Goal: Task Accomplishment & Management: Manage account settings

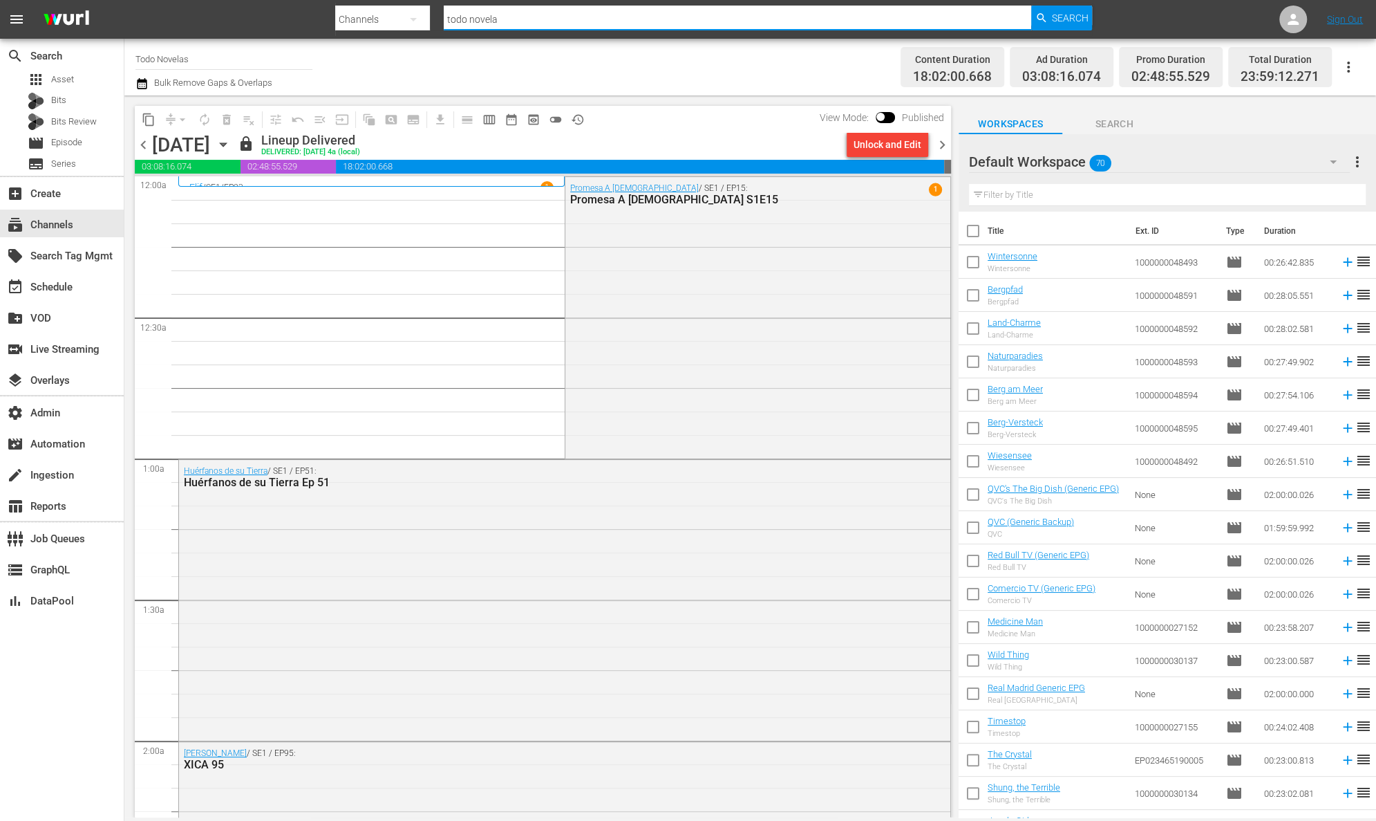
drag, startPoint x: 570, startPoint y: 16, endPoint x: 407, endPoint y: 19, distance: 162.5
click at [407, 19] on div "Search By Channels Search ID, Title, Description, Keywords, or Category todo no…" at bounding box center [713, 19] width 757 height 33
type input "autentic"
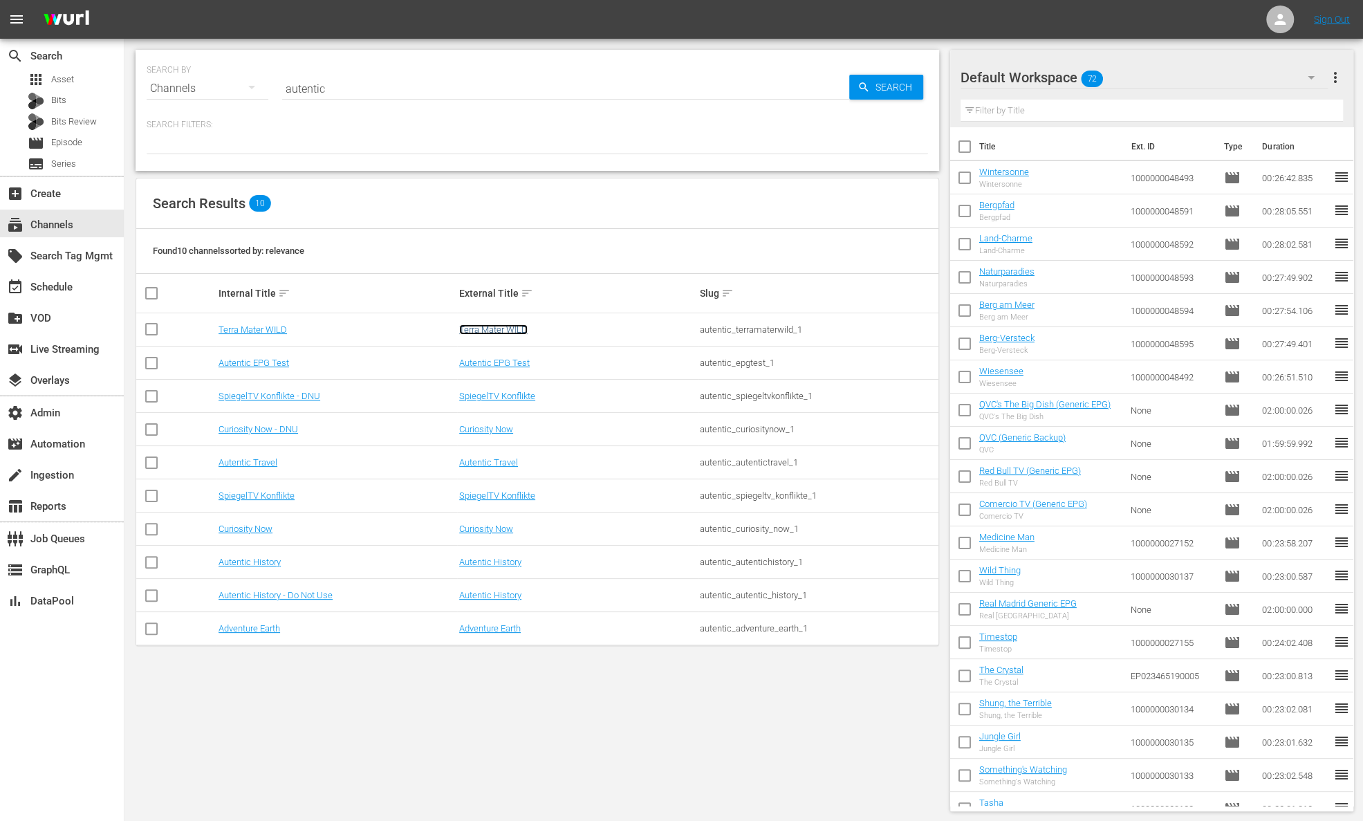
click at [510, 326] on link "Terra Mater WILD" at bounding box center [493, 329] width 68 height 10
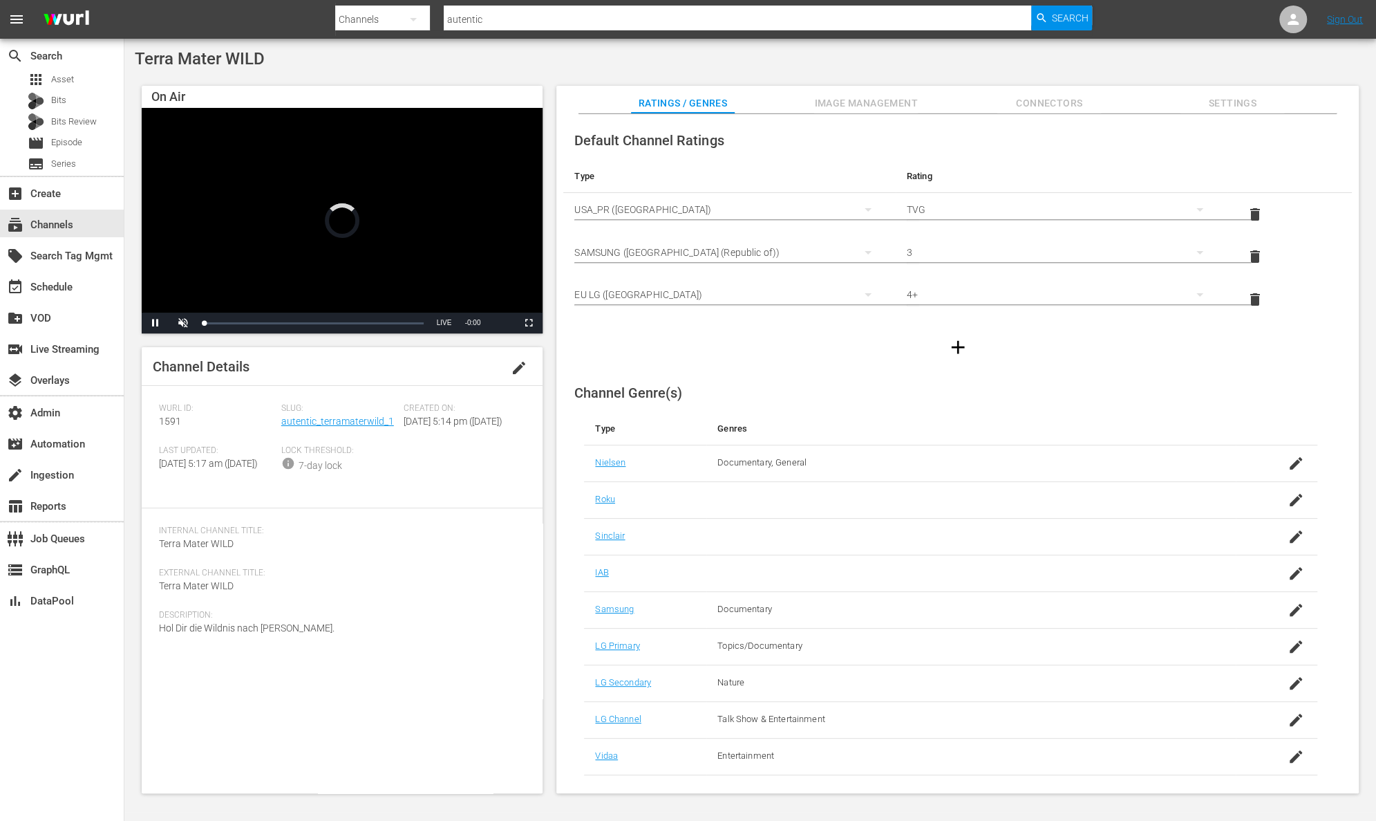
click at [908, 99] on span "Image Management" at bounding box center [866, 103] width 104 height 17
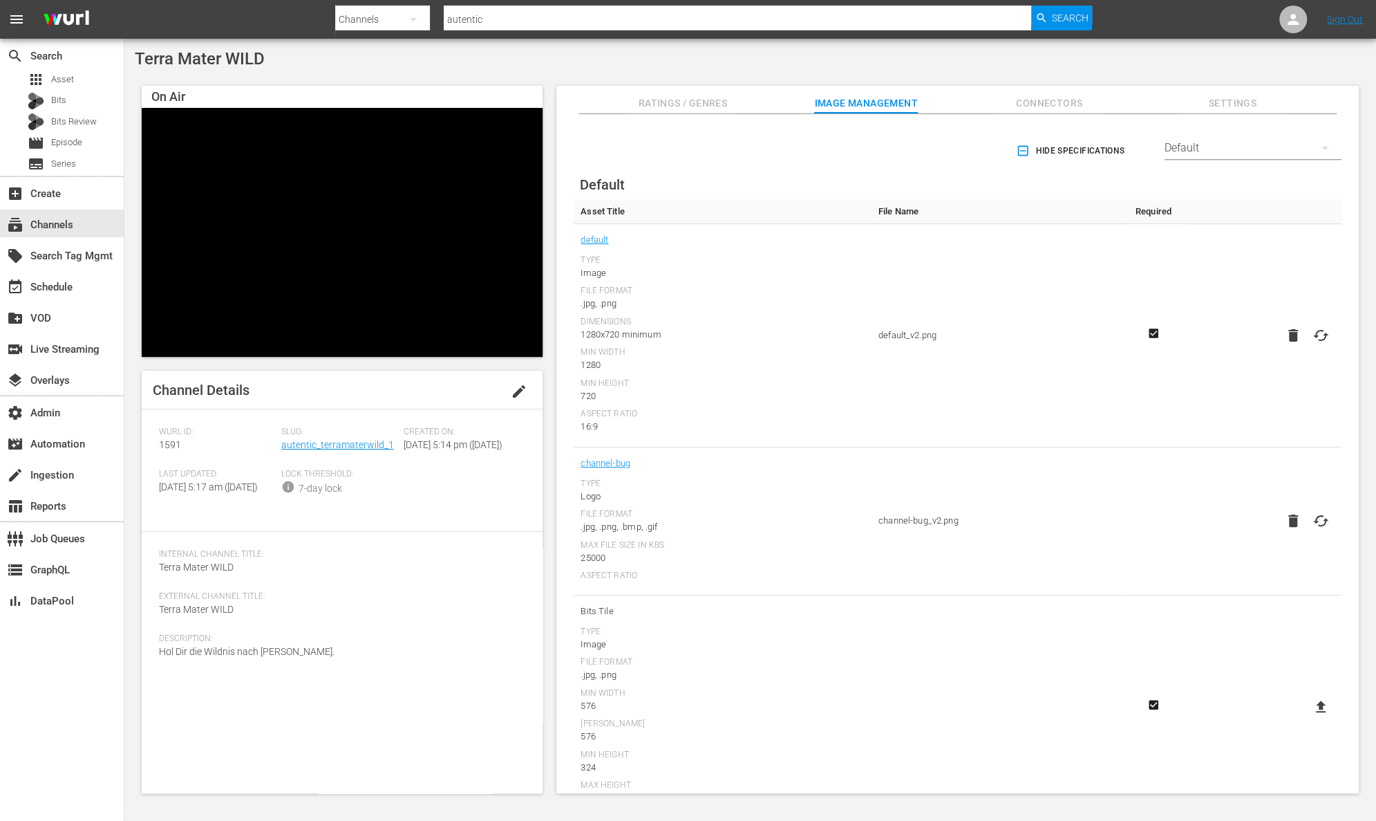
click at [1237, 150] on div "Default" at bounding box center [1253, 148] width 177 height 39
click at [1263, 380] on div "TCL Channel" at bounding box center [1249, 373] width 144 height 22
click at [1321, 362] on icon at bounding box center [1321, 365] width 17 height 17
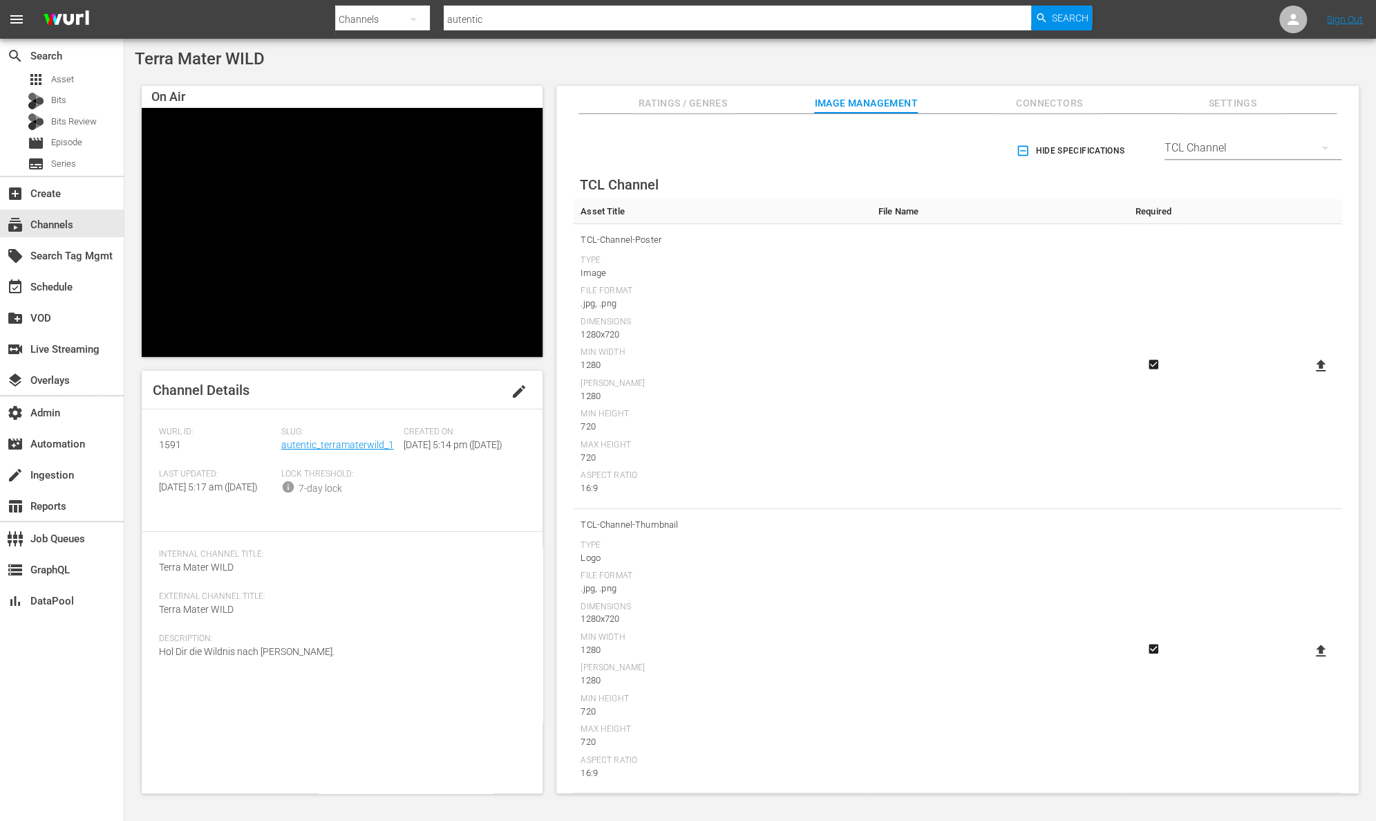
click at [1308, 377] on input "file" at bounding box center [1307, 377] width 1 height 1
click at [1316, 363] on icon at bounding box center [1321, 365] width 10 height 12
click at [1308, 377] on input "file" at bounding box center [1307, 377] width 1 height 1
type input "C:\fakepath\TerraMaterWild_TCL-Channel-Poster [PERSON_NAME].png"
click at [1318, 651] on icon at bounding box center [1321, 650] width 10 height 12
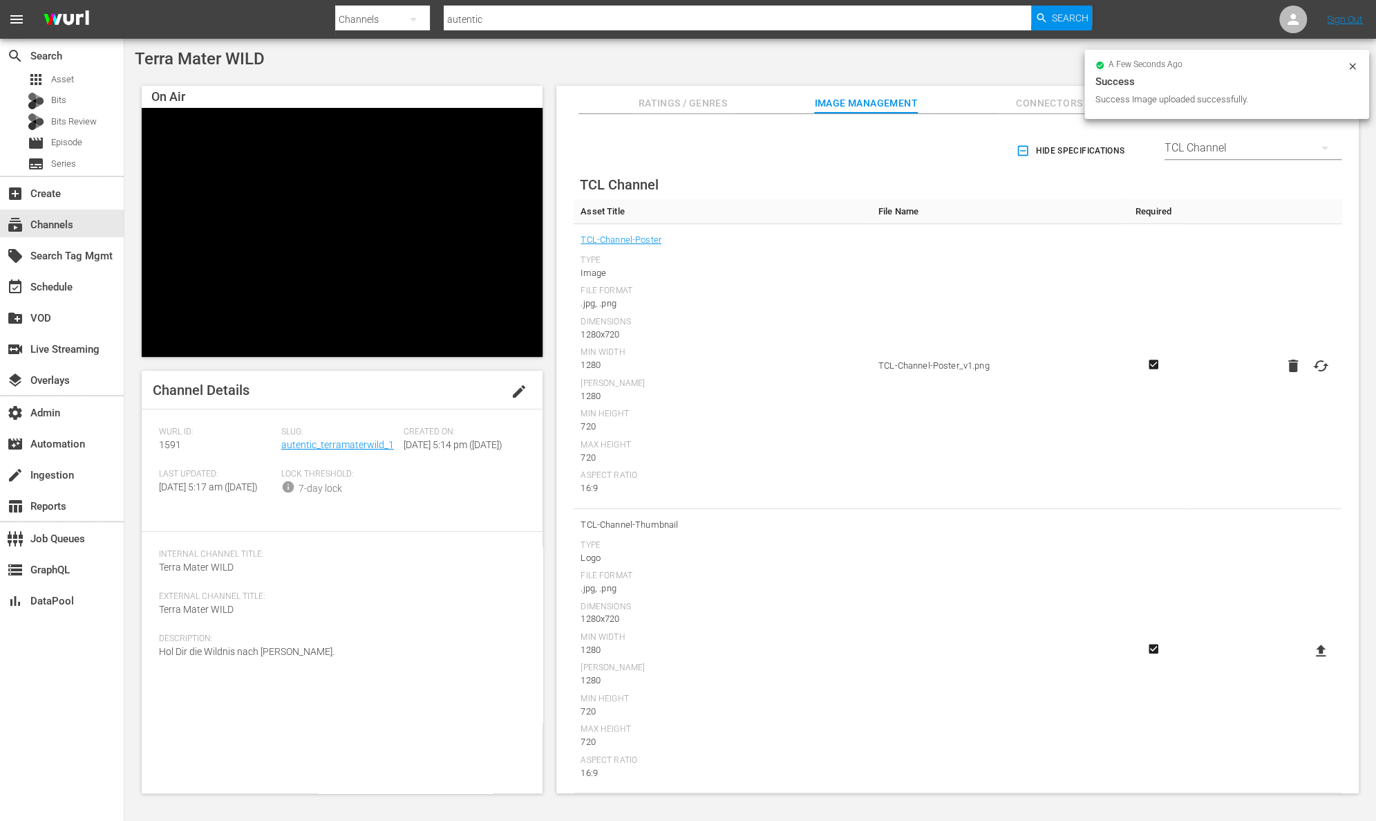
click at [1308, 662] on input "file" at bounding box center [1307, 662] width 1 height 1
type input "C:\fakepath\TerraMaterWild_TCL-Channel-Thumbnail [PERSON_NAME].png"
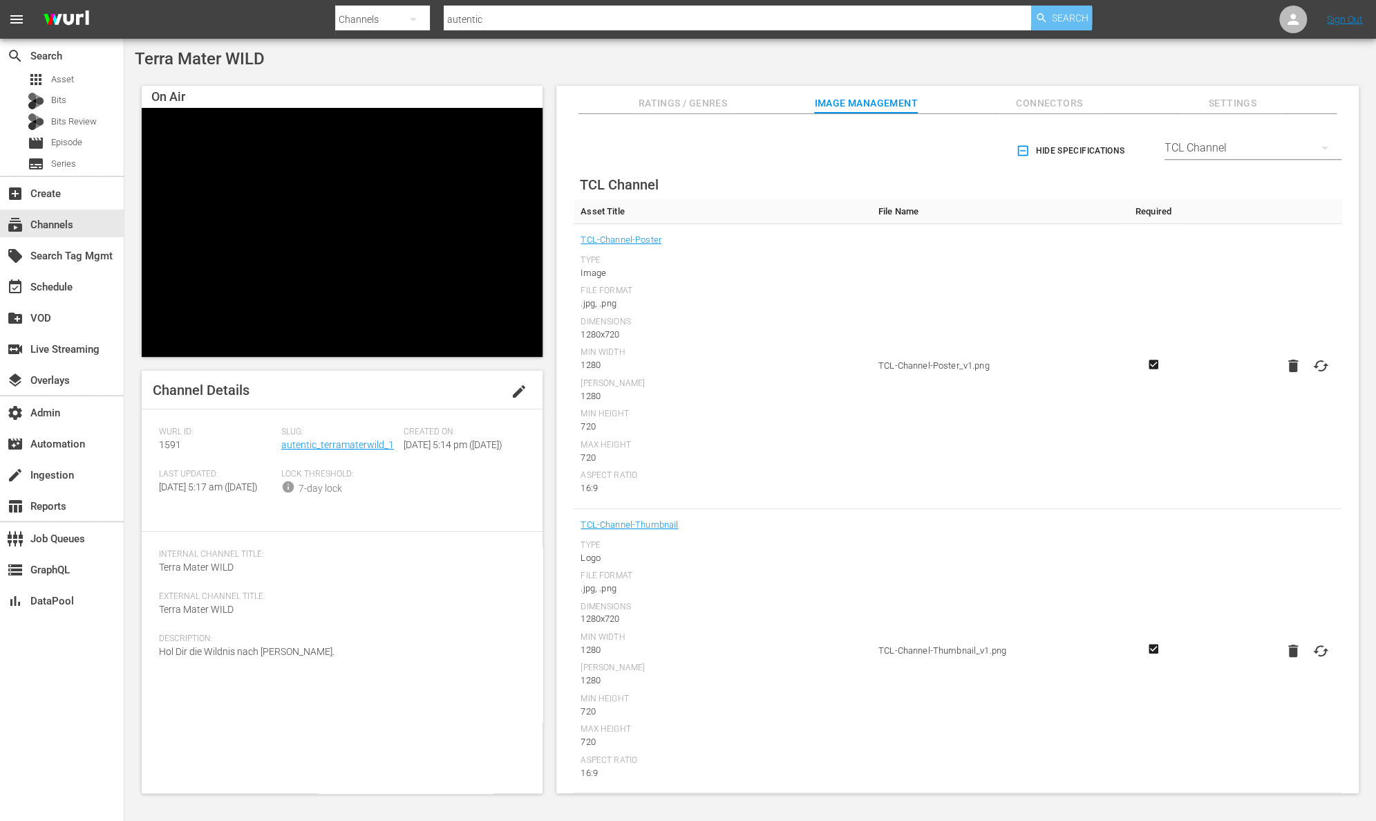
click at [1068, 18] on span "Search" at bounding box center [1070, 18] width 37 height 25
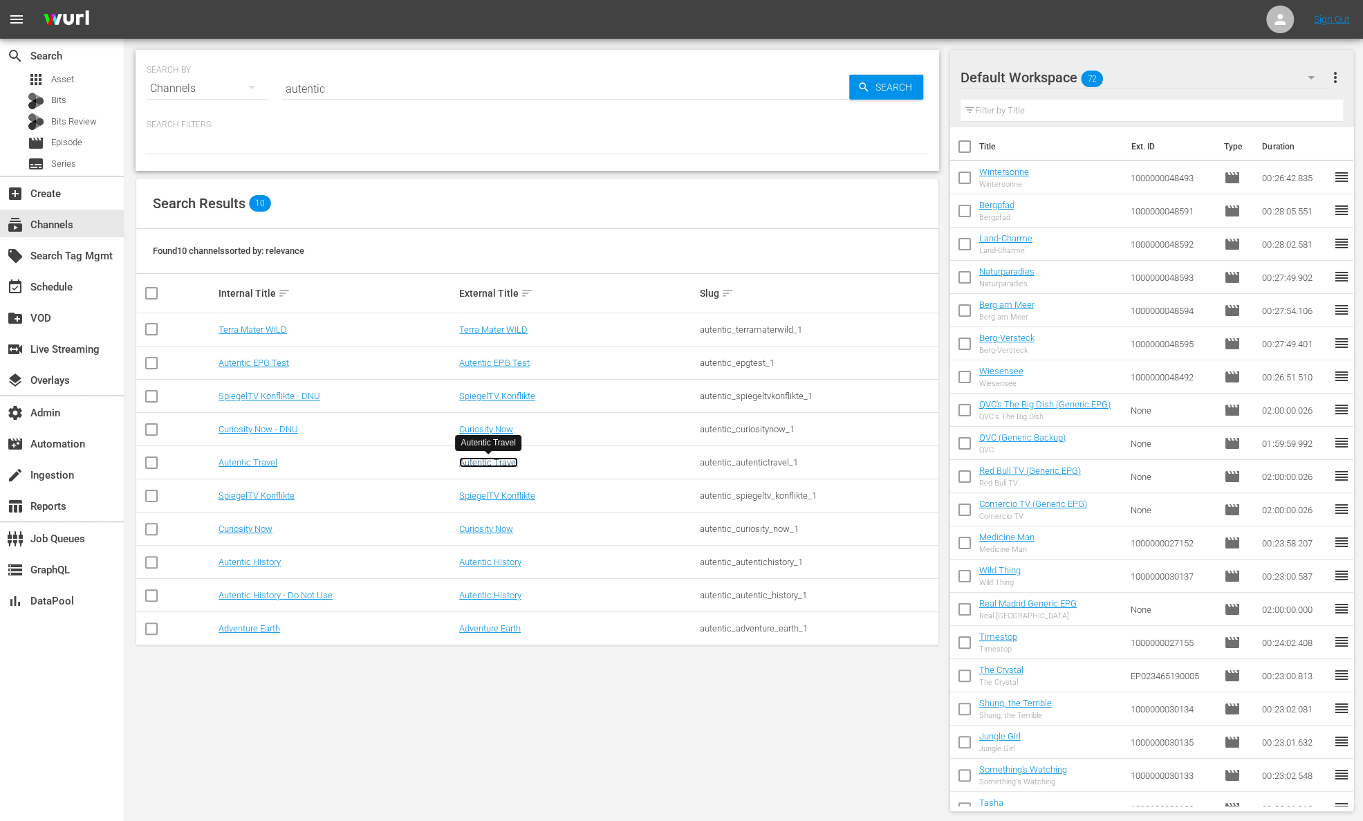
click at [501, 462] on link "Autentic Travel" at bounding box center [488, 462] width 59 height 10
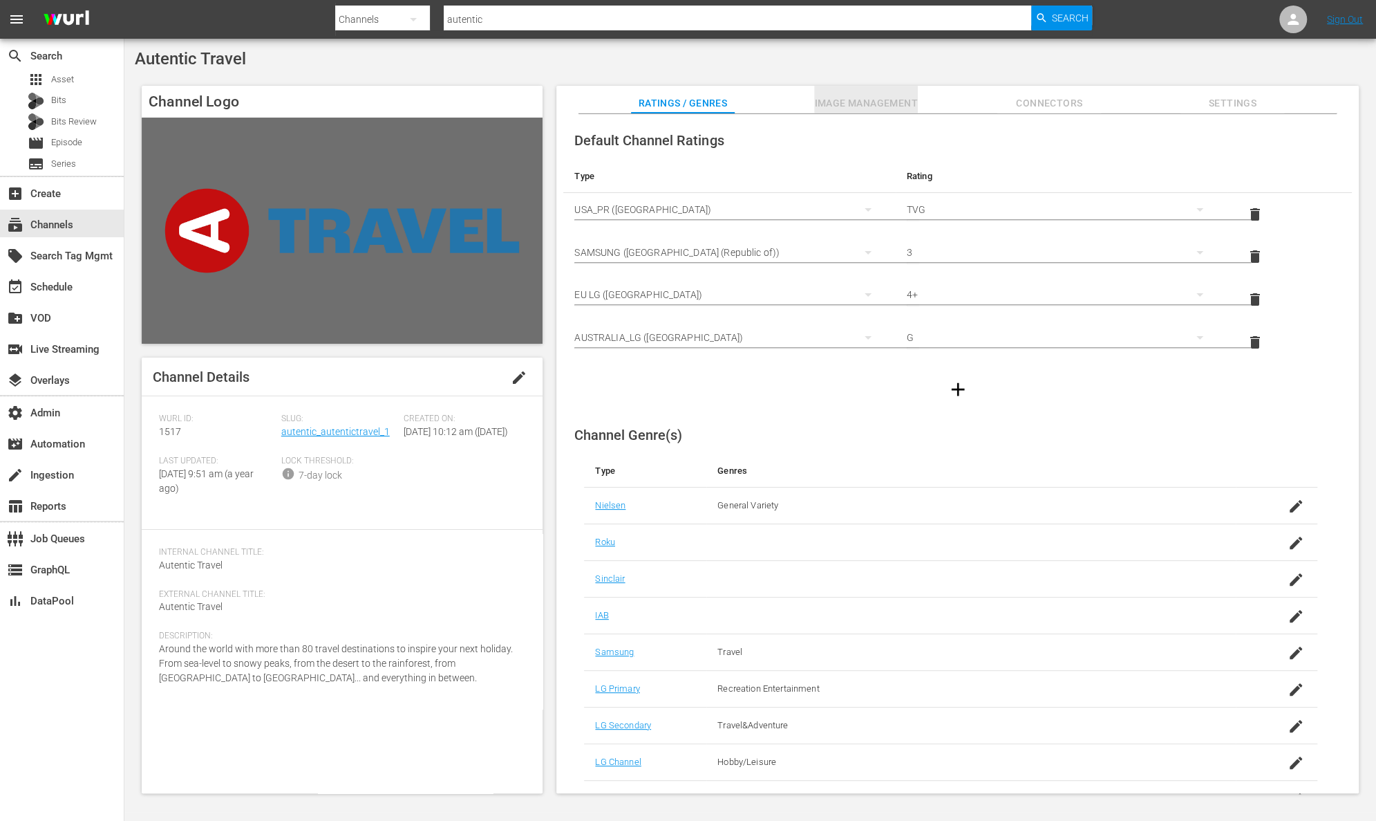
click at [888, 103] on span "Image Management" at bounding box center [866, 103] width 104 height 17
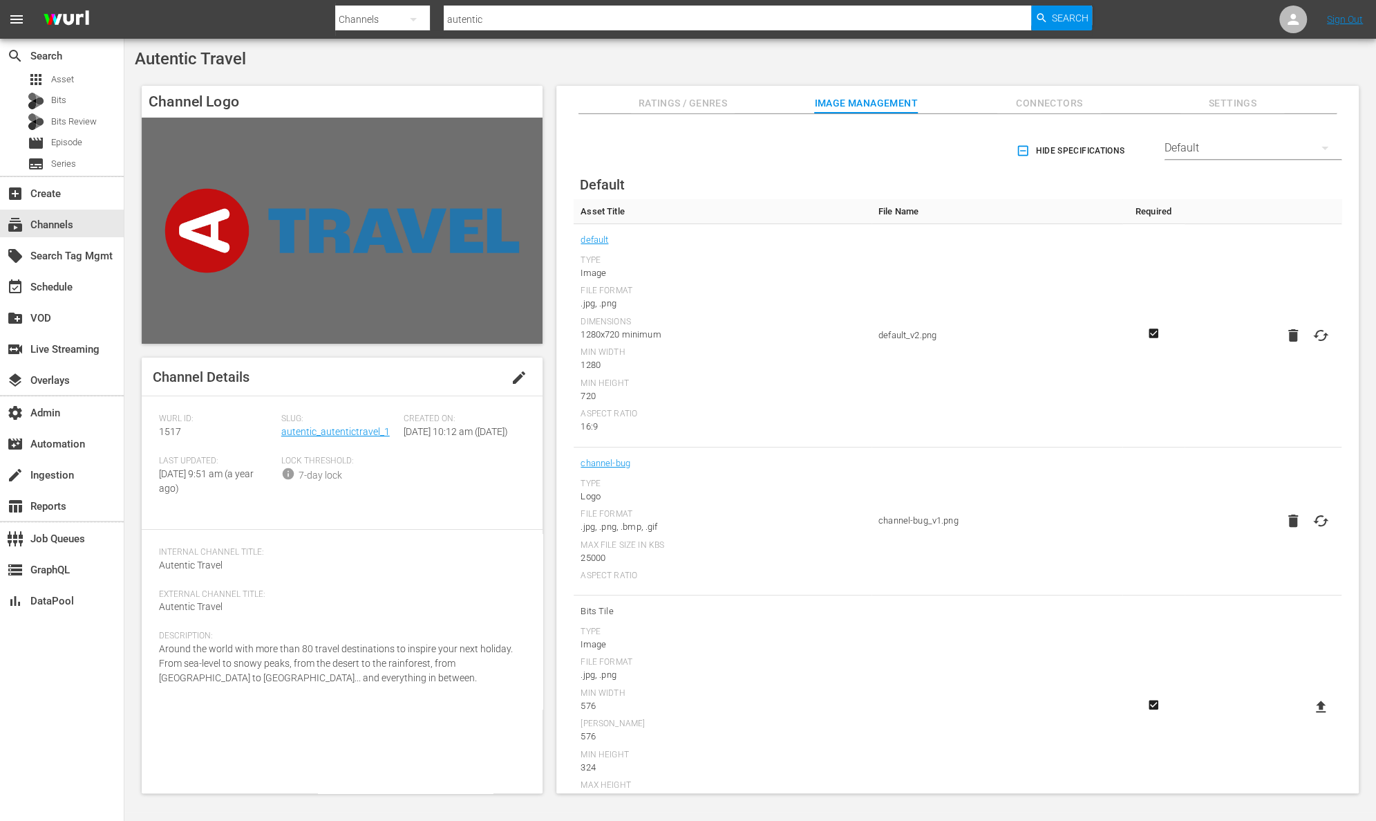
click at [1280, 144] on div "Default" at bounding box center [1253, 148] width 177 height 39
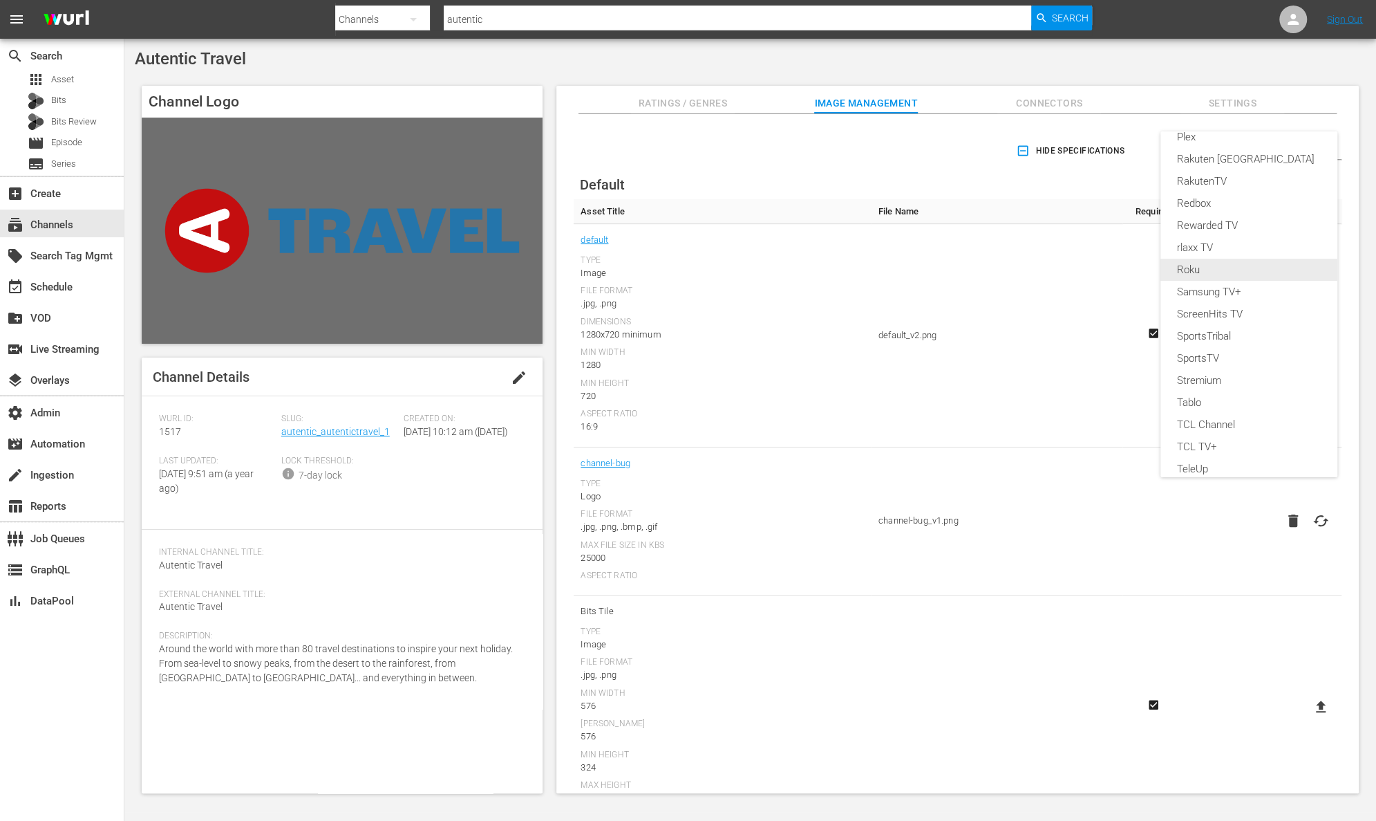
scroll to position [371, 0]
click at [1269, 397] on div "TCL Channel" at bounding box center [1249, 395] width 144 height 22
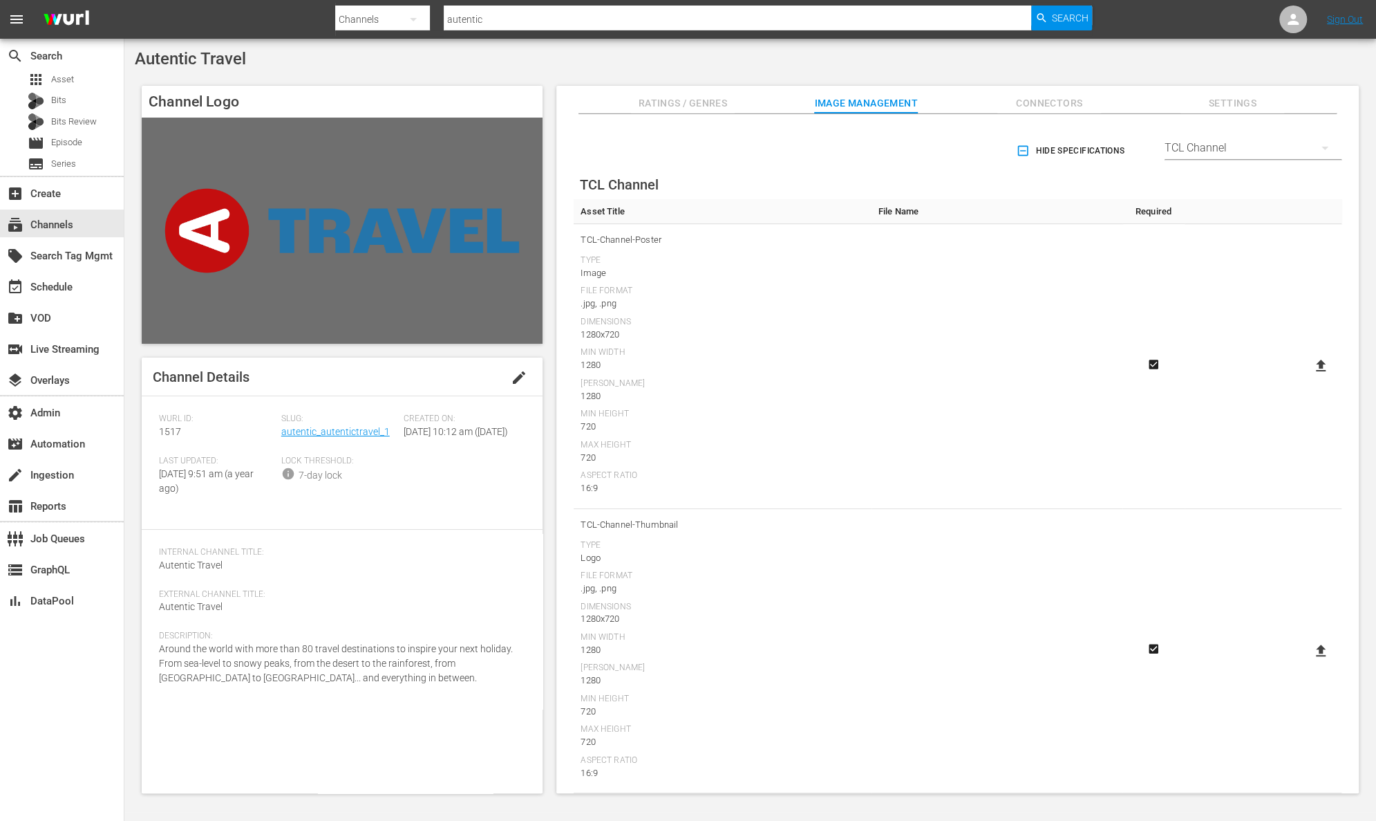
click at [1318, 362] on icon at bounding box center [1321, 365] width 10 height 12
click at [1308, 377] on input "file" at bounding box center [1307, 377] width 1 height 1
type input "C:\fakepath\AutenticTravel_TCL-Channel-Poster [PERSON_NAME].png"
click at [1316, 654] on icon at bounding box center [1321, 650] width 10 height 12
click at [1308, 662] on input "file" at bounding box center [1307, 662] width 1 height 1
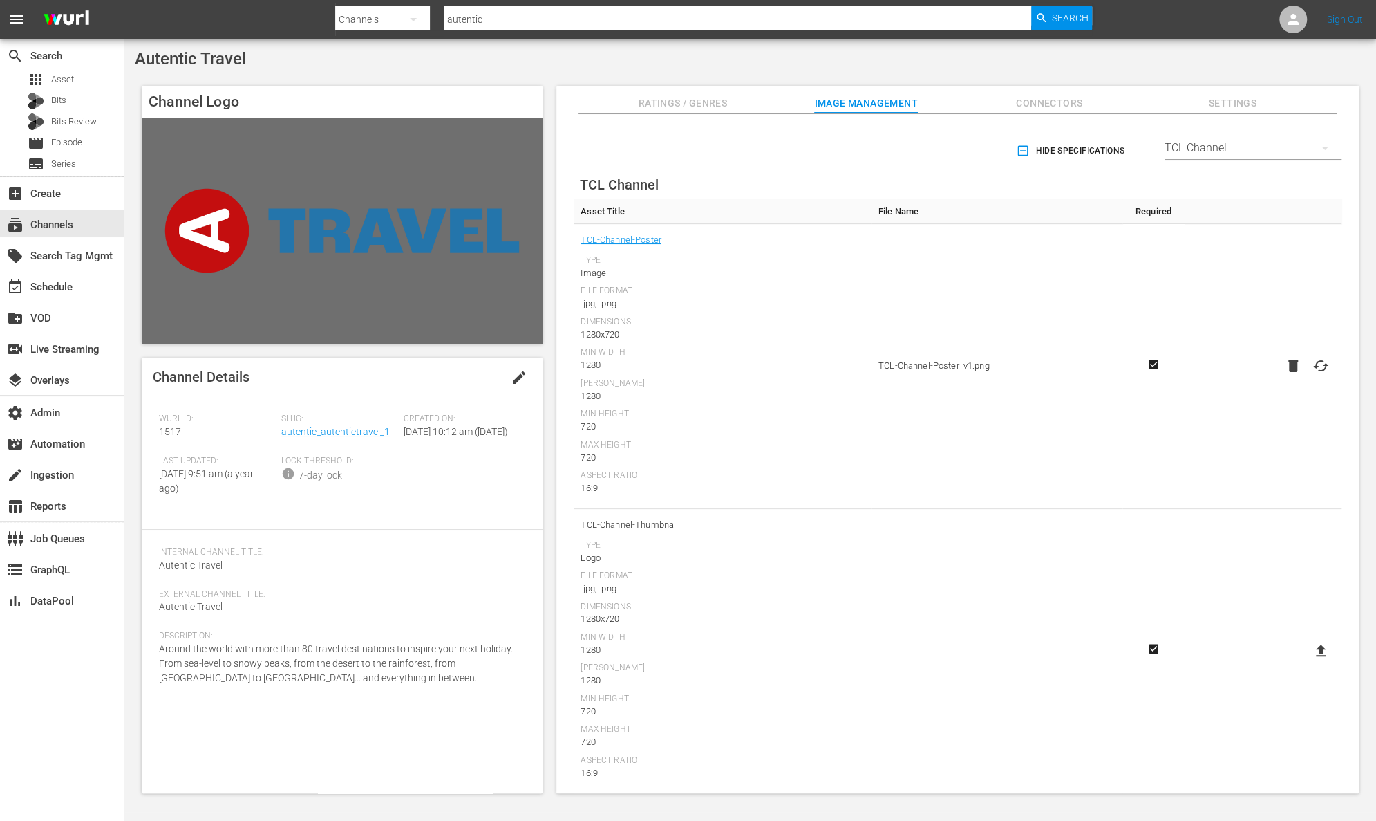
type input "C:\fakepath\AutenticTravel_TCL-Channel-Thumbnail [PERSON_NAME].png"
click at [1058, 19] on span "Search" at bounding box center [1070, 18] width 37 height 25
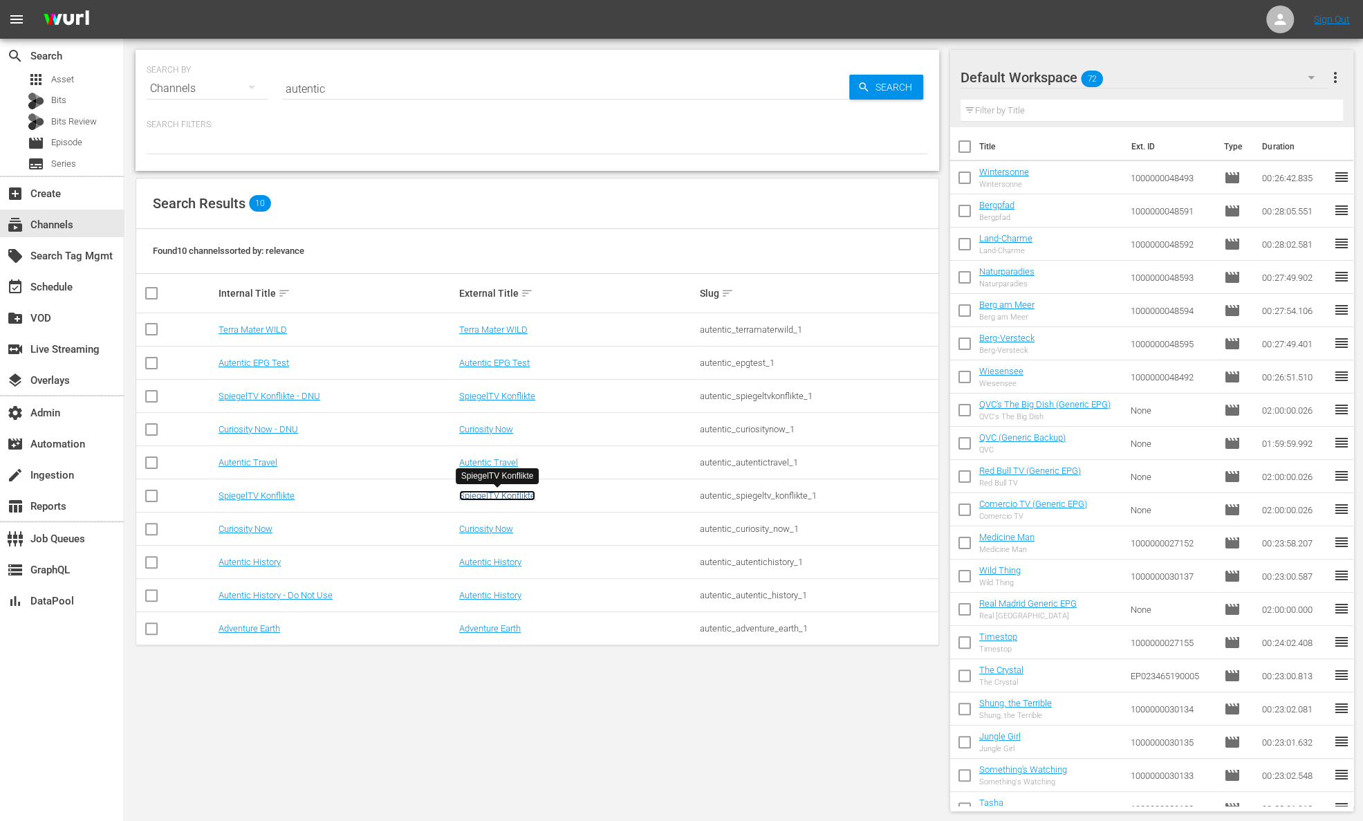
click at [501, 496] on link "SpiegelTV Konflikte" at bounding box center [497, 495] width 76 height 10
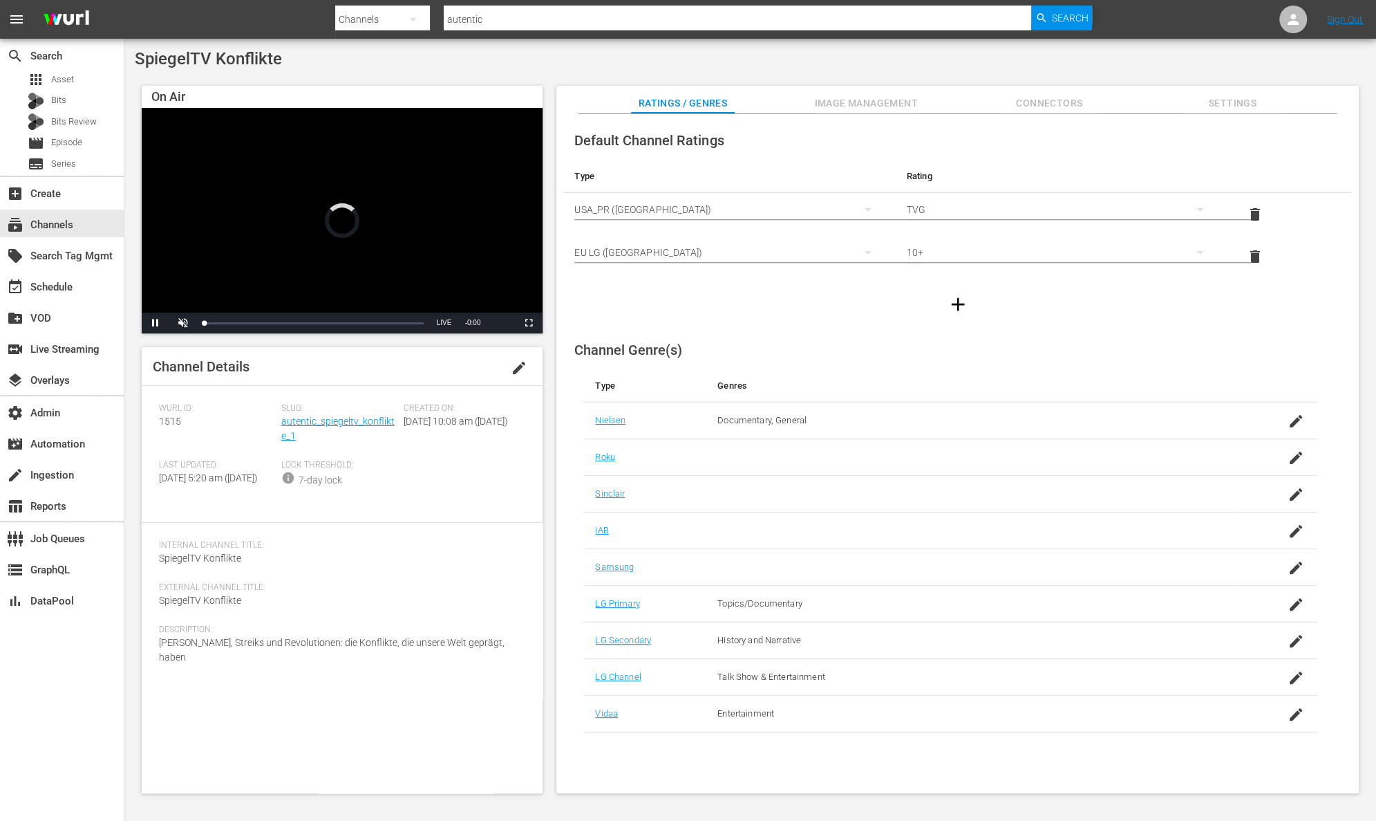
click at [854, 104] on span "Image Management" at bounding box center [866, 103] width 104 height 17
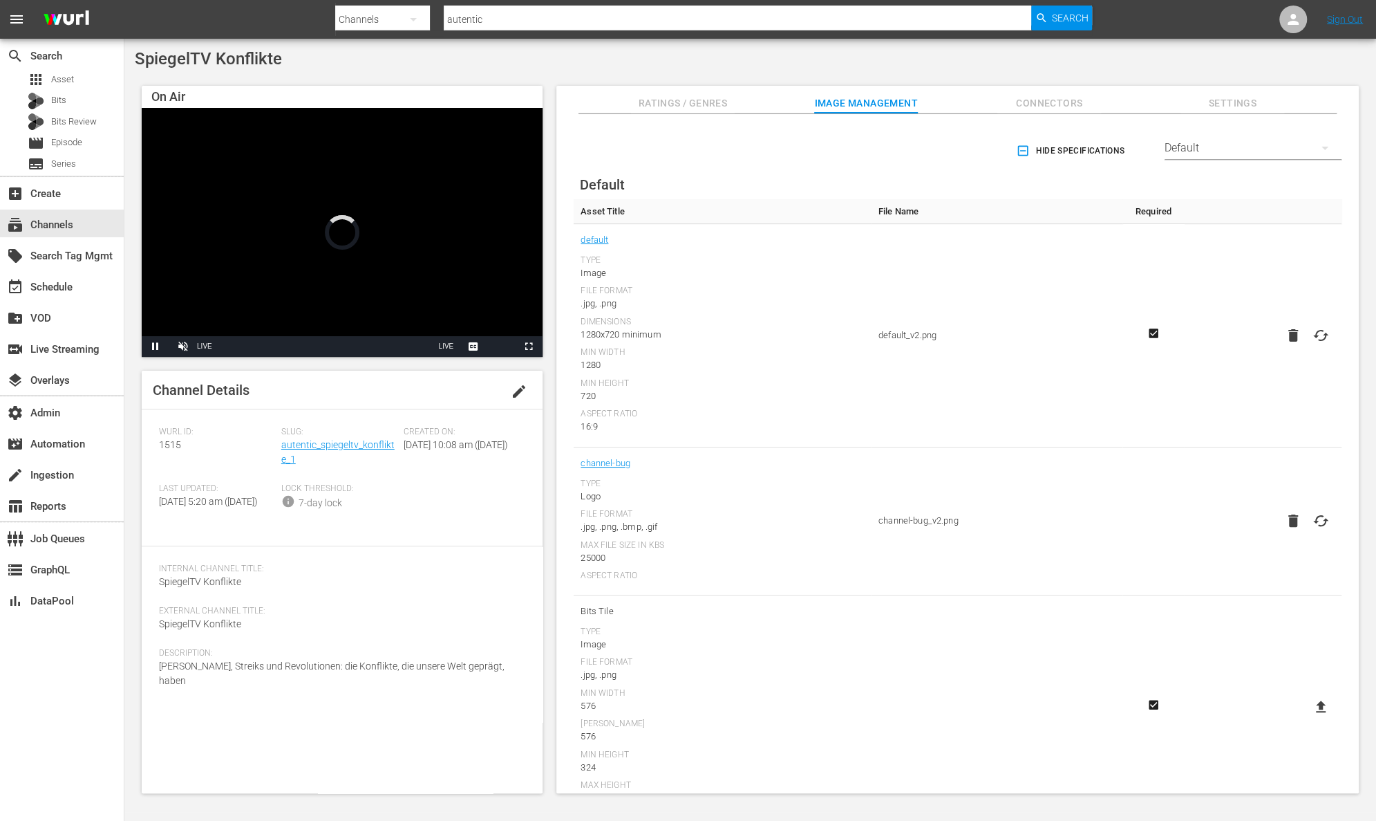
click at [1299, 141] on div "Default" at bounding box center [1253, 148] width 177 height 39
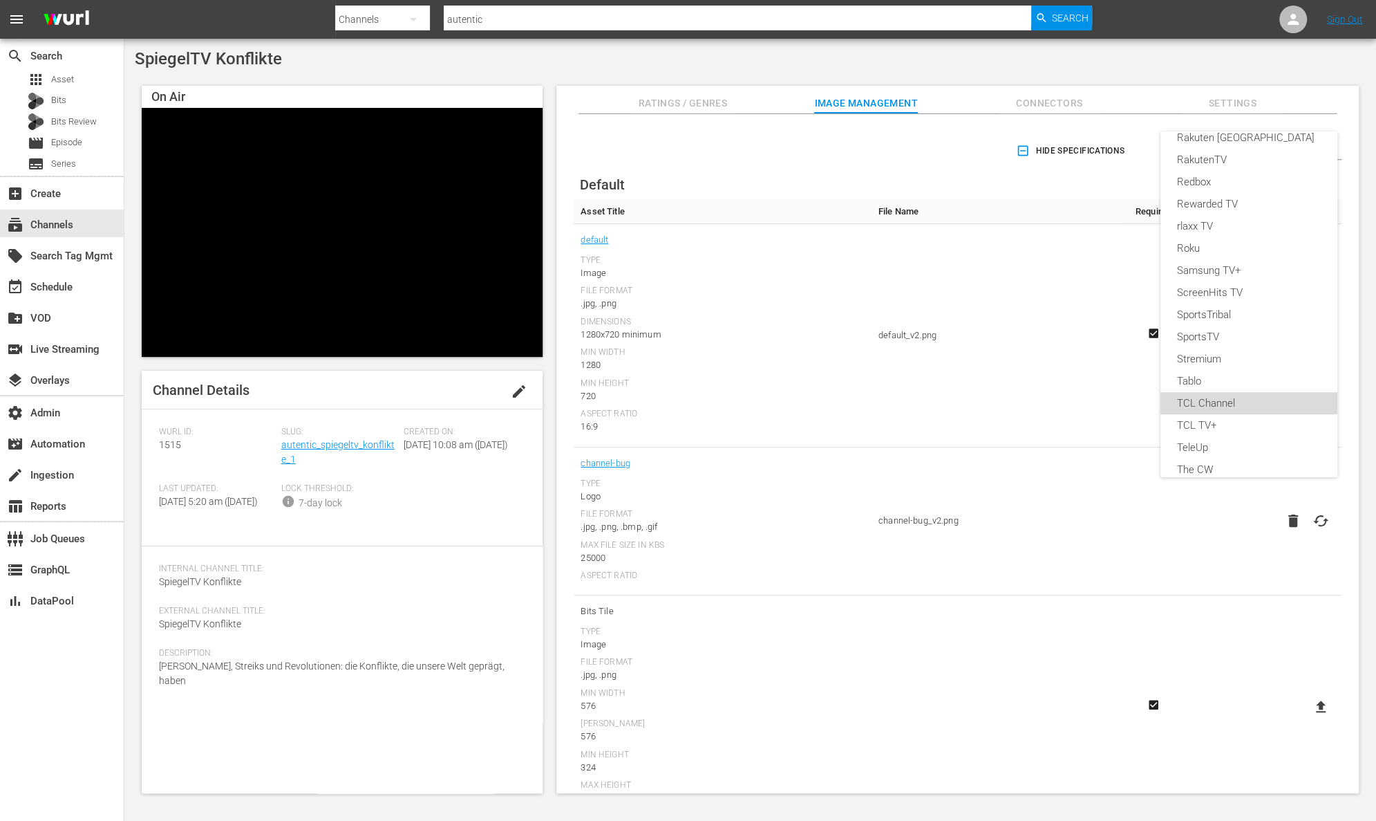
click at [1263, 399] on div "TCL Channel" at bounding box center [1249, 403] width 144 height 22
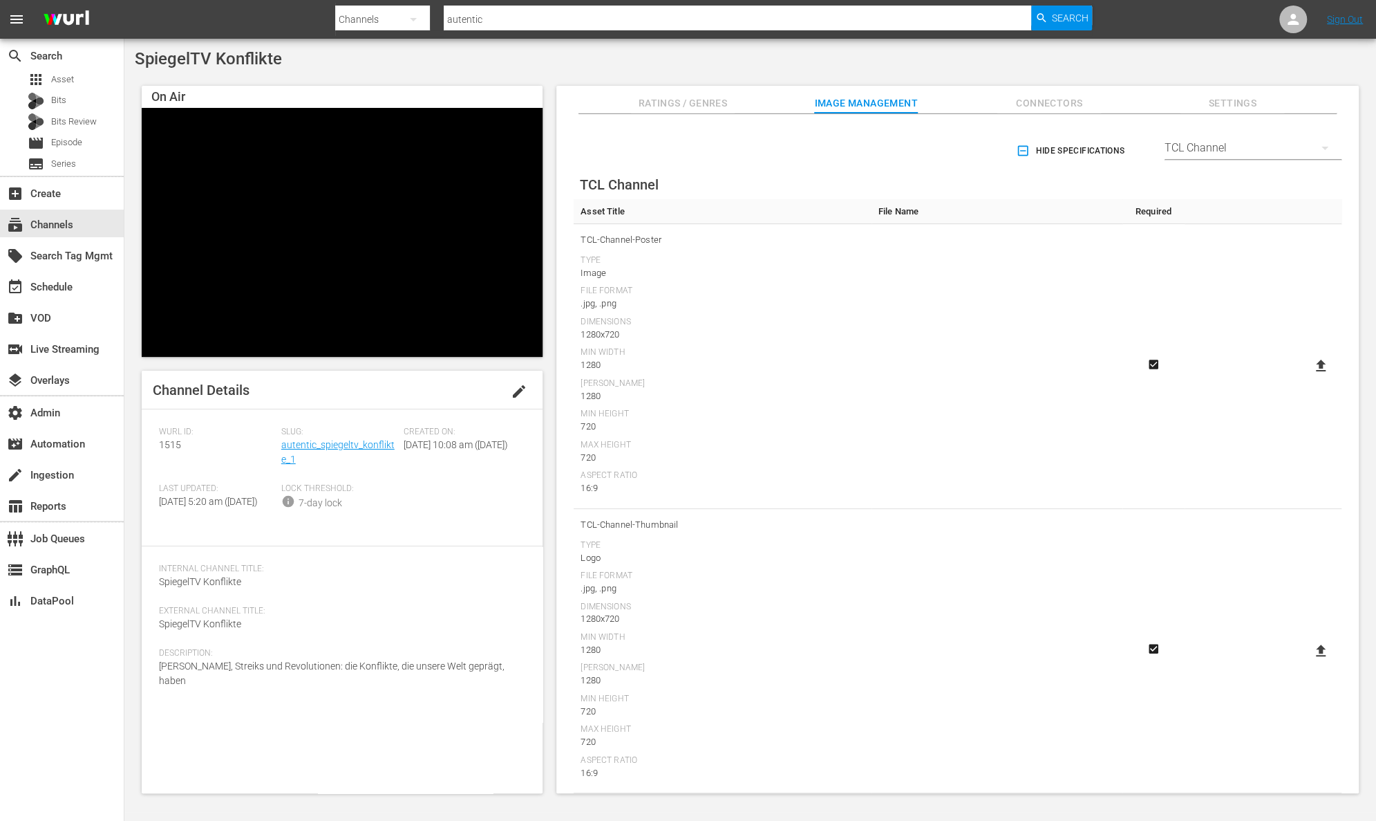
click at [1316, 362] on icon at bounding box center [1321, 365] width 10 height 12
click at [1308, 377] on input "file" at bounding box center [1307, 377] width 1 height 1
type input "C:\fakepath\SpiegelTVKonflikte_TCL-Channel-Poster [PERSON_NAME].png"
click at [1317, 648] on icon at bounding box center [1321, 650] width 10 height 12
click at [1308, 662] on input "file" at bounding box center [1307, 662] width 1 height 1
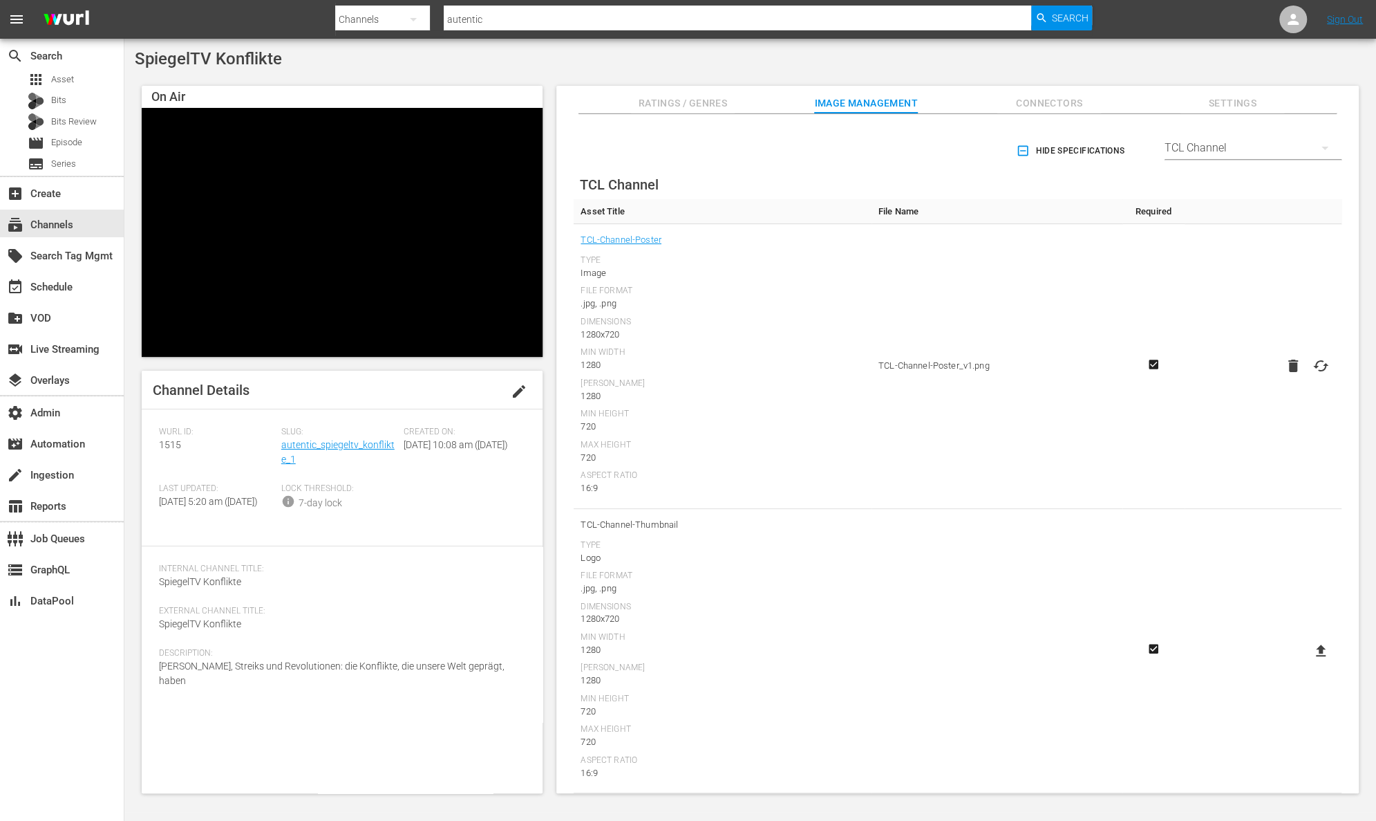
type input "C:\fakepath\SpiegelTVKonflikte_TCL-Channel-Thumbnail [PERSON_NAME].png"
click at [610, 21] on input "autentic" at bounding box center [738, 19] width 588 height 33
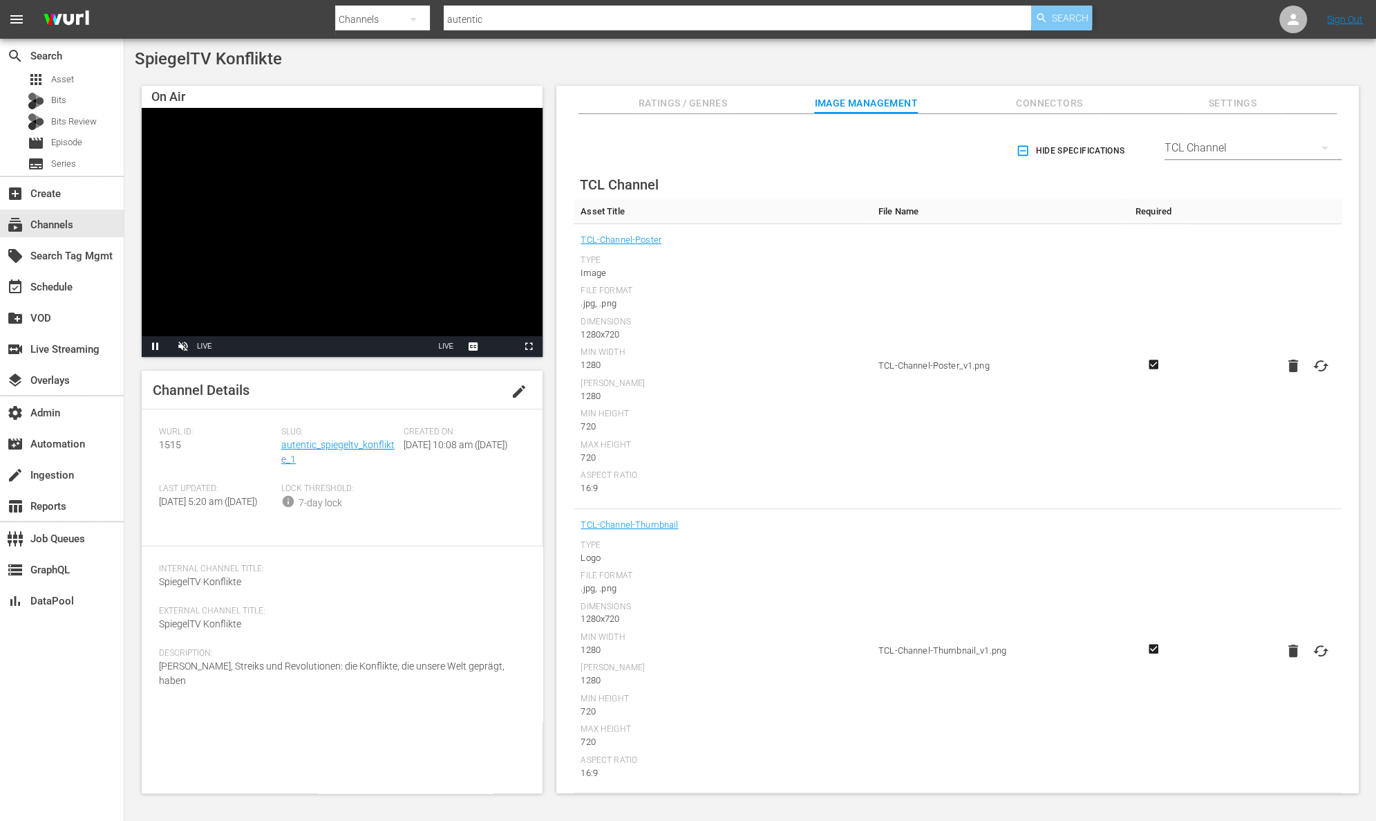
click at [1074, 23] on span "Search" at bounding box center [1070, 18] width 37 height 25
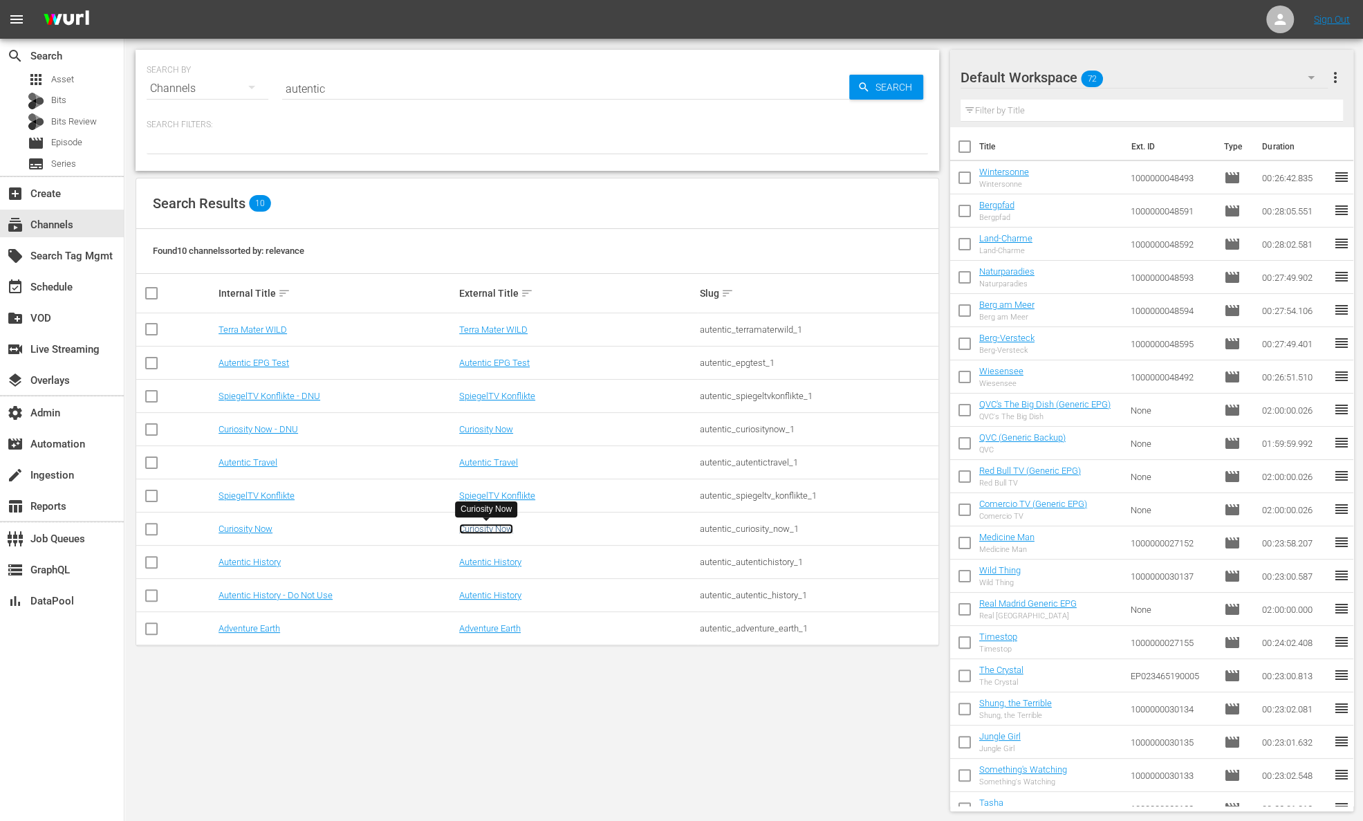
click at [503, 530] on link "Curiosity Now" at bounding box center [486, 528] width 54 height 10
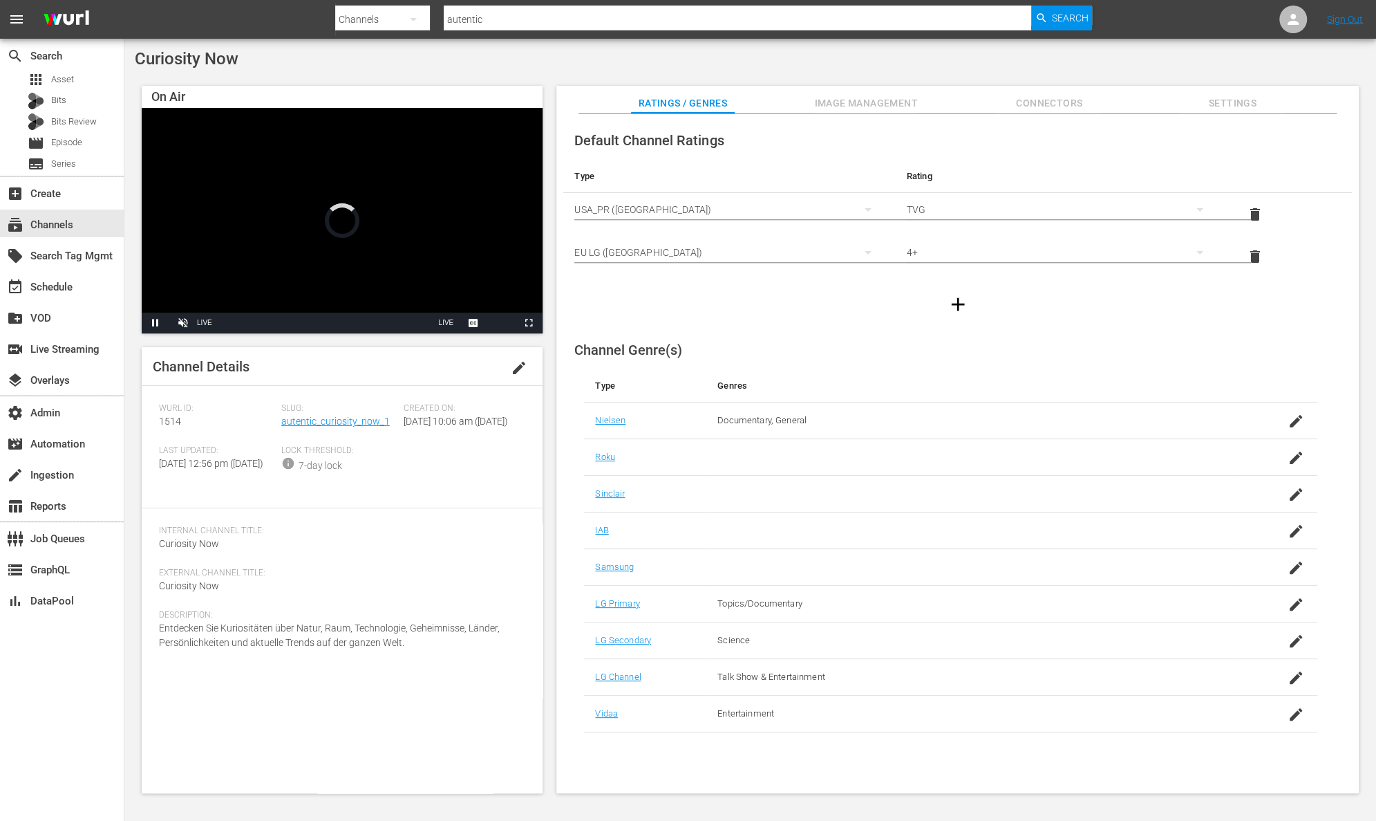
click at [898, 106] on span "Image Management" at bounding box center [866, 103] width 104 height 17
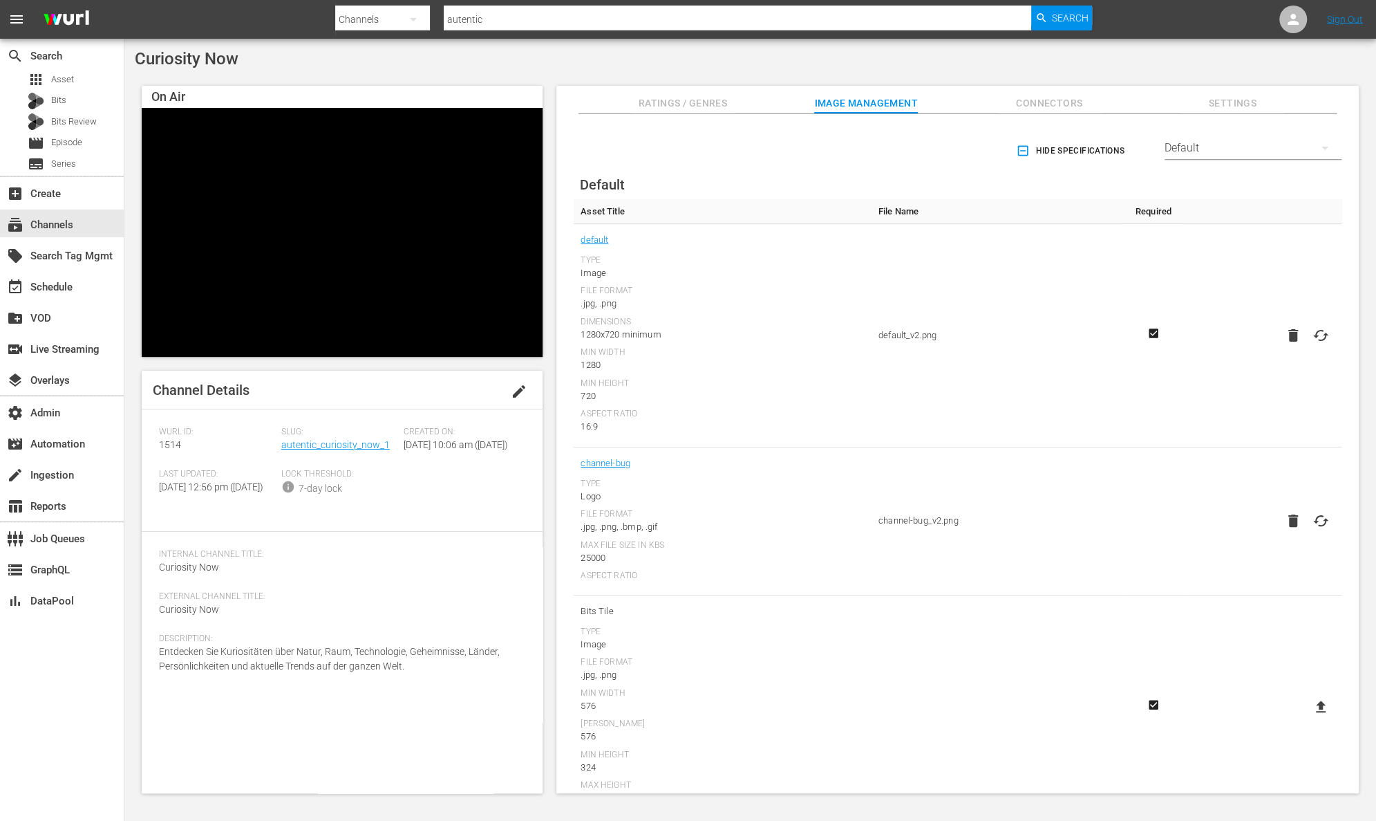
click at [1271, 144] on div "Default" at bounding box center [1253, 148] width 177 height 39
click at [1280, 229] on div "TCL Channel" at bounding box center [1249, 234] width 144 height 22
click at [1316, 362] on icon at bounding box center [1321, 365] width 10 height 12
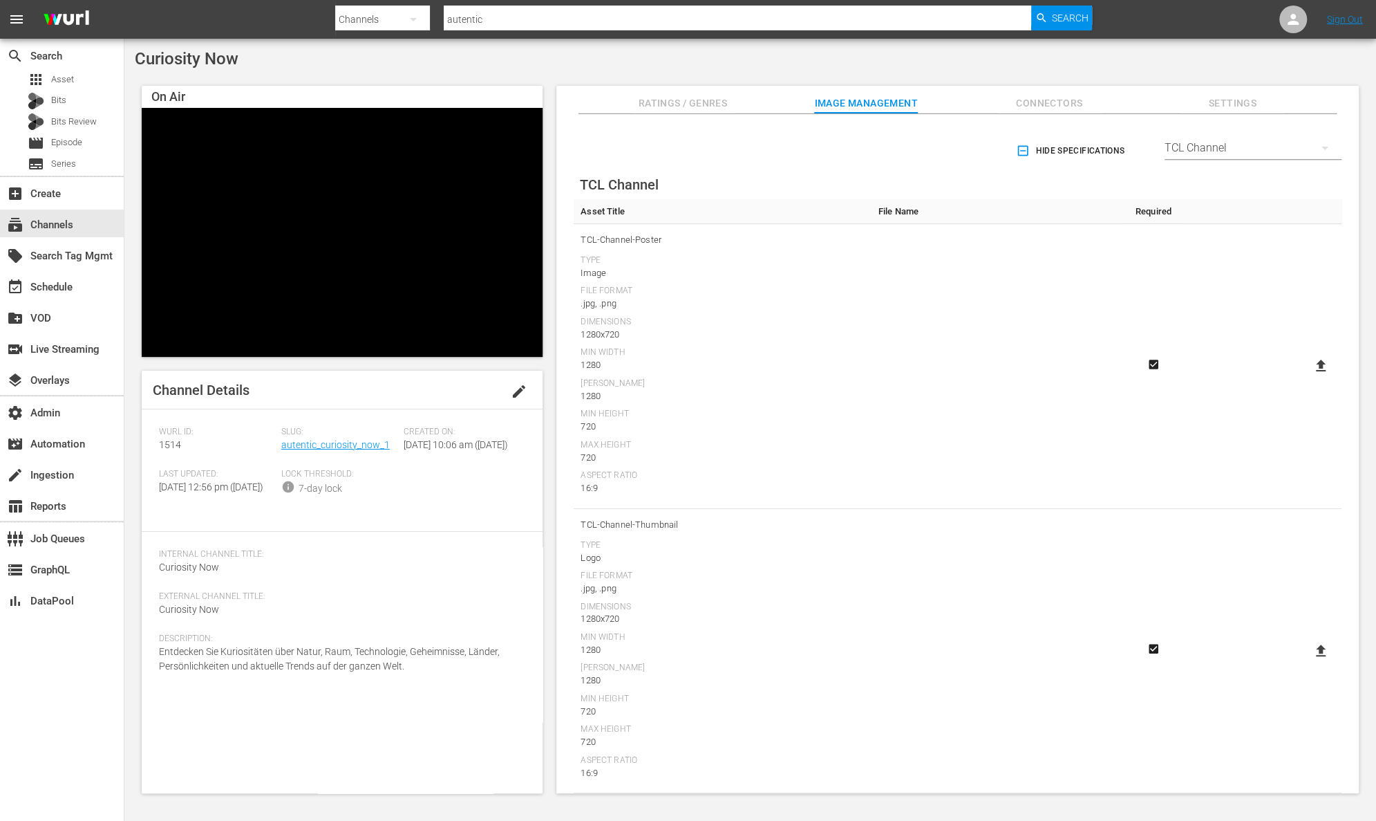
click at [1308, 377] on input "file" at bounding box center [1307, 377] width 1 height 1
type input "C:\fakepath\CuriosityNow_TCL-Channel-Poster [PERSON_NAME].png"
click at [1323, 651] on icon at bounding box center [1321, 650] width 17 height 17
click at [1308, 662] on input "file" at bounding box center [1307, 662] width 1 height 1
type input "C:\fakepath\CuriosityNow_TCL-Channel-Thumbnail [PERSON_NAME].png"
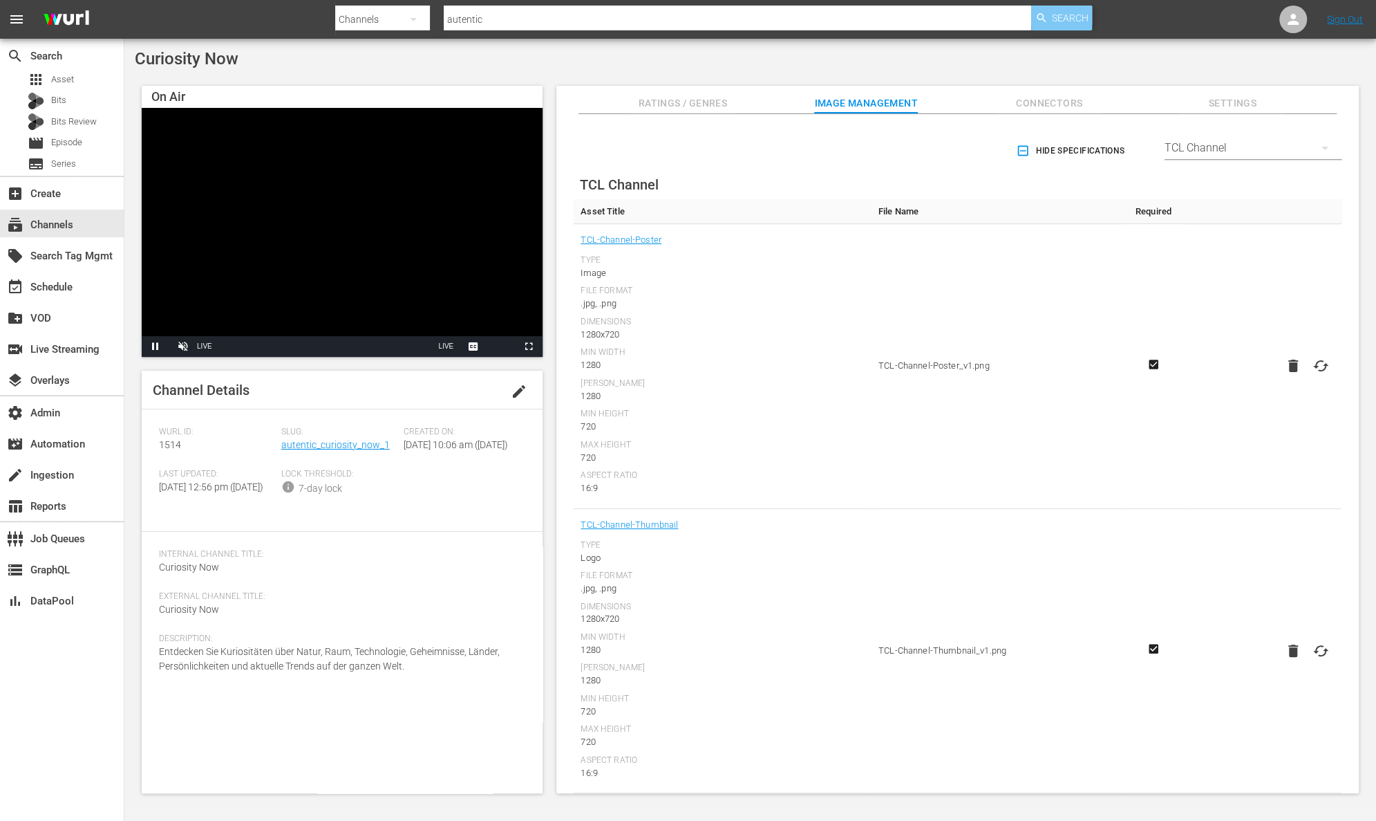
click at [1067, 17] on span "Search" at bounding box center [1070, 18] width 37 height 25
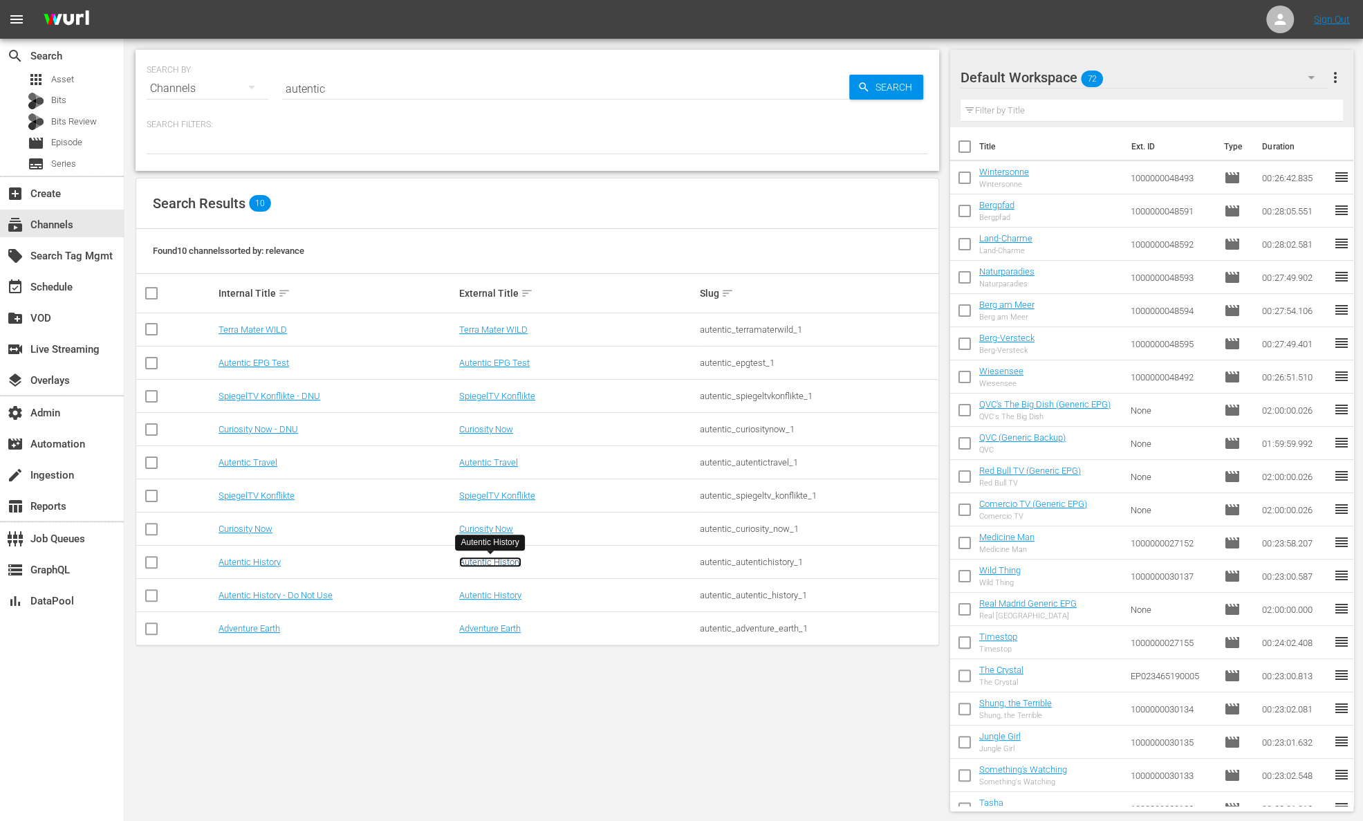
click at [507, 563] on link "Autentic History" at bounding box center [490, 562] width 62 height 10
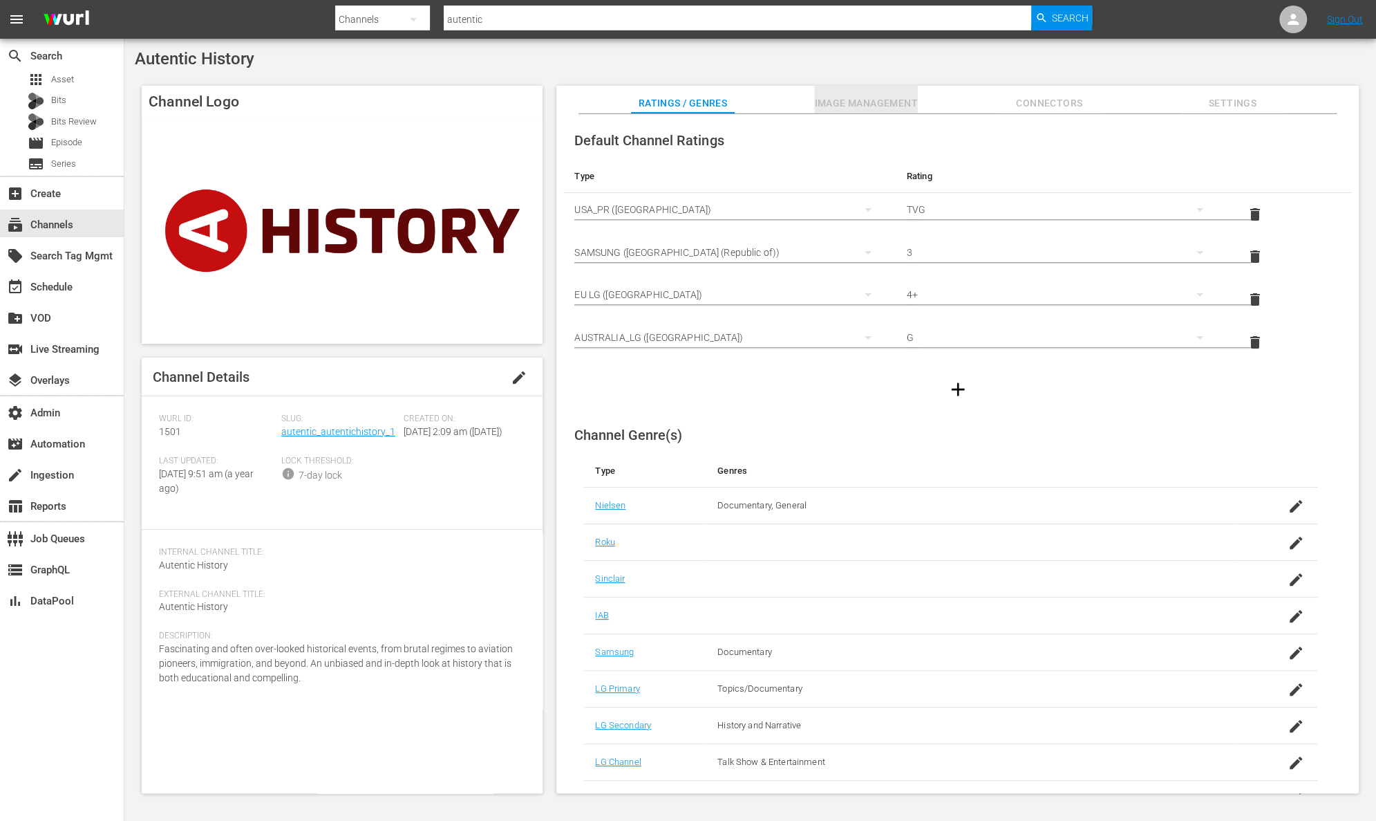
click at [888, 102] on span "Image Management" at bounding box center [866, 103] width 104 height 17
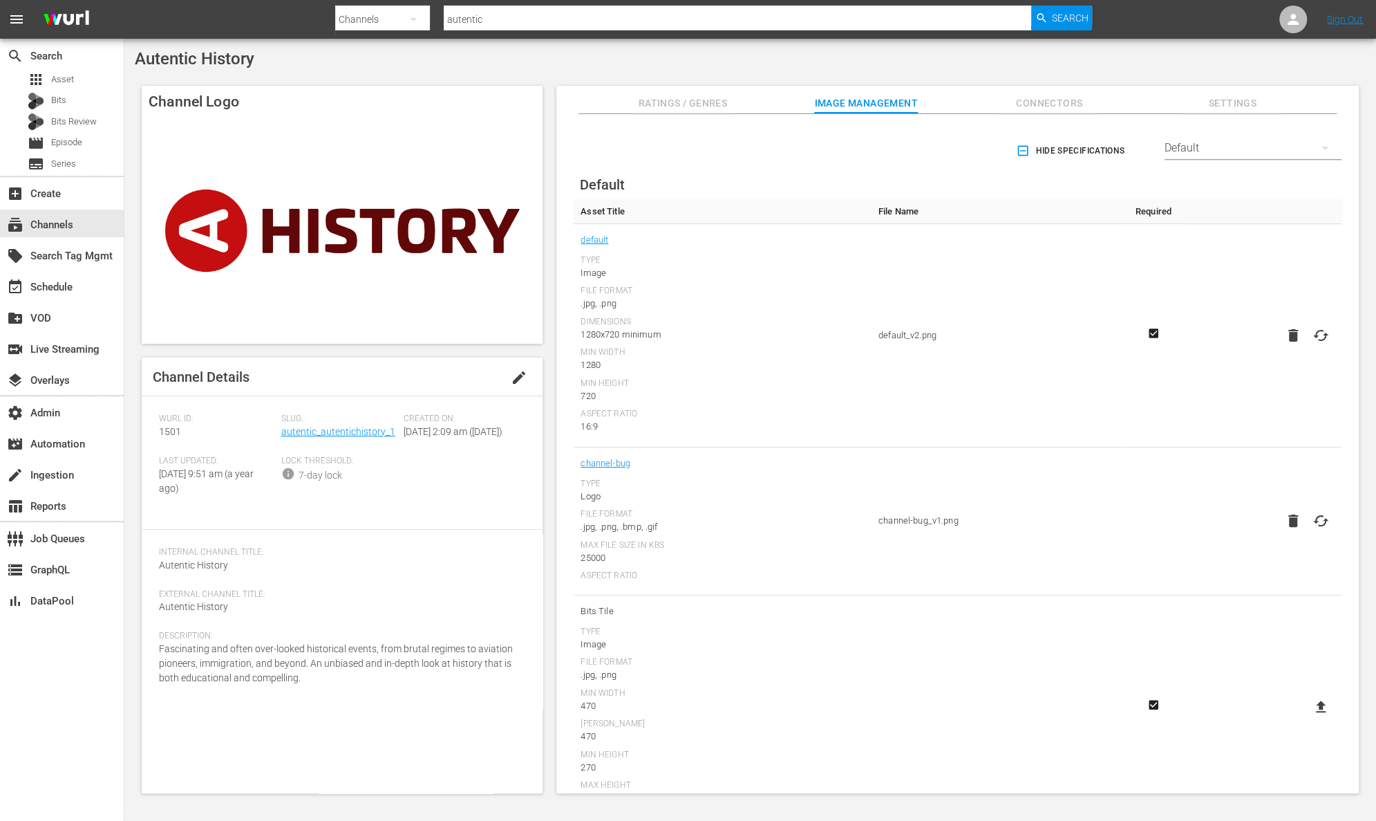
click at [1169, 141] on div "Default" at bounding box center [1253, 148] width 177 height 39
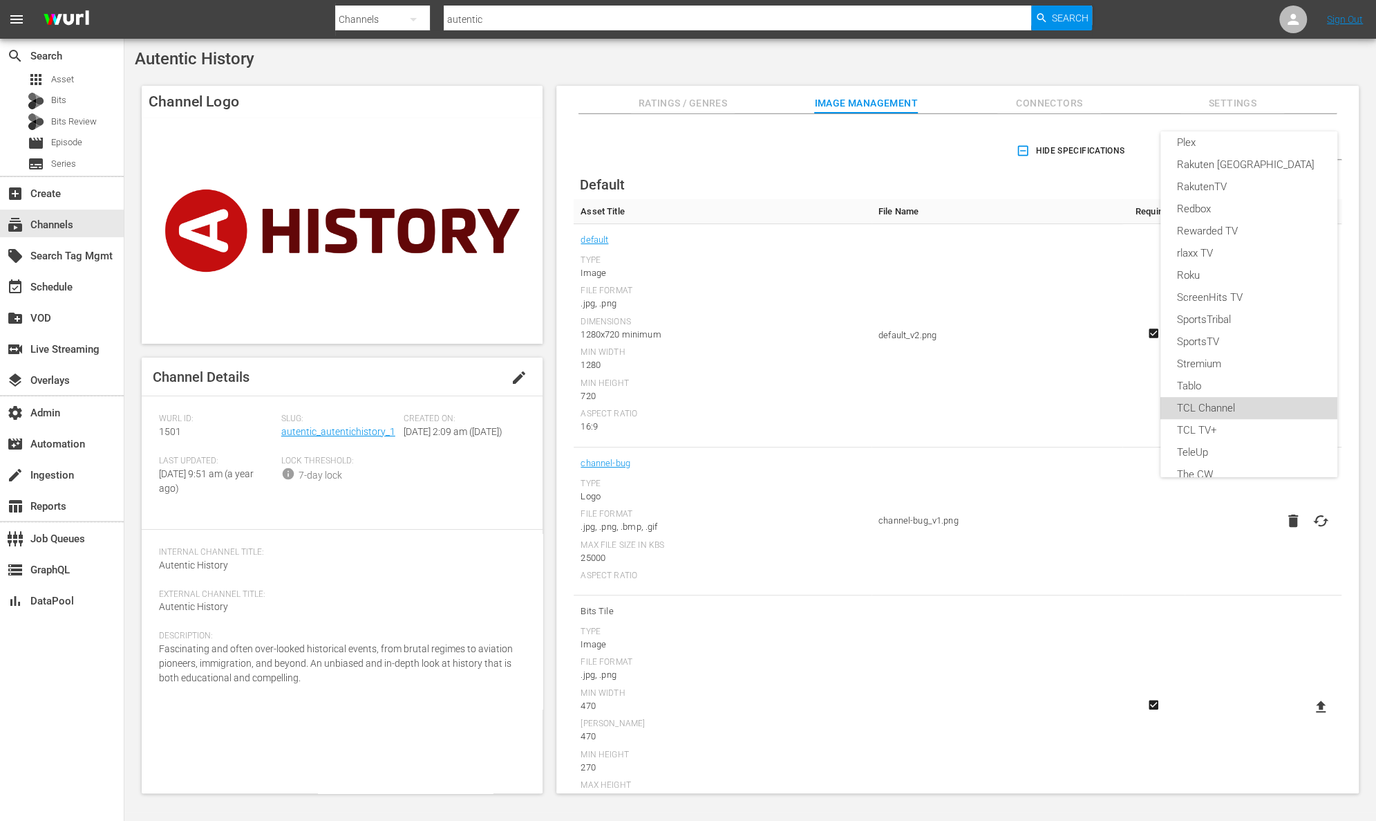
click at [1276, 414] on div "TCL Channel" at bounding box center [1249, 408] width 144 height 22
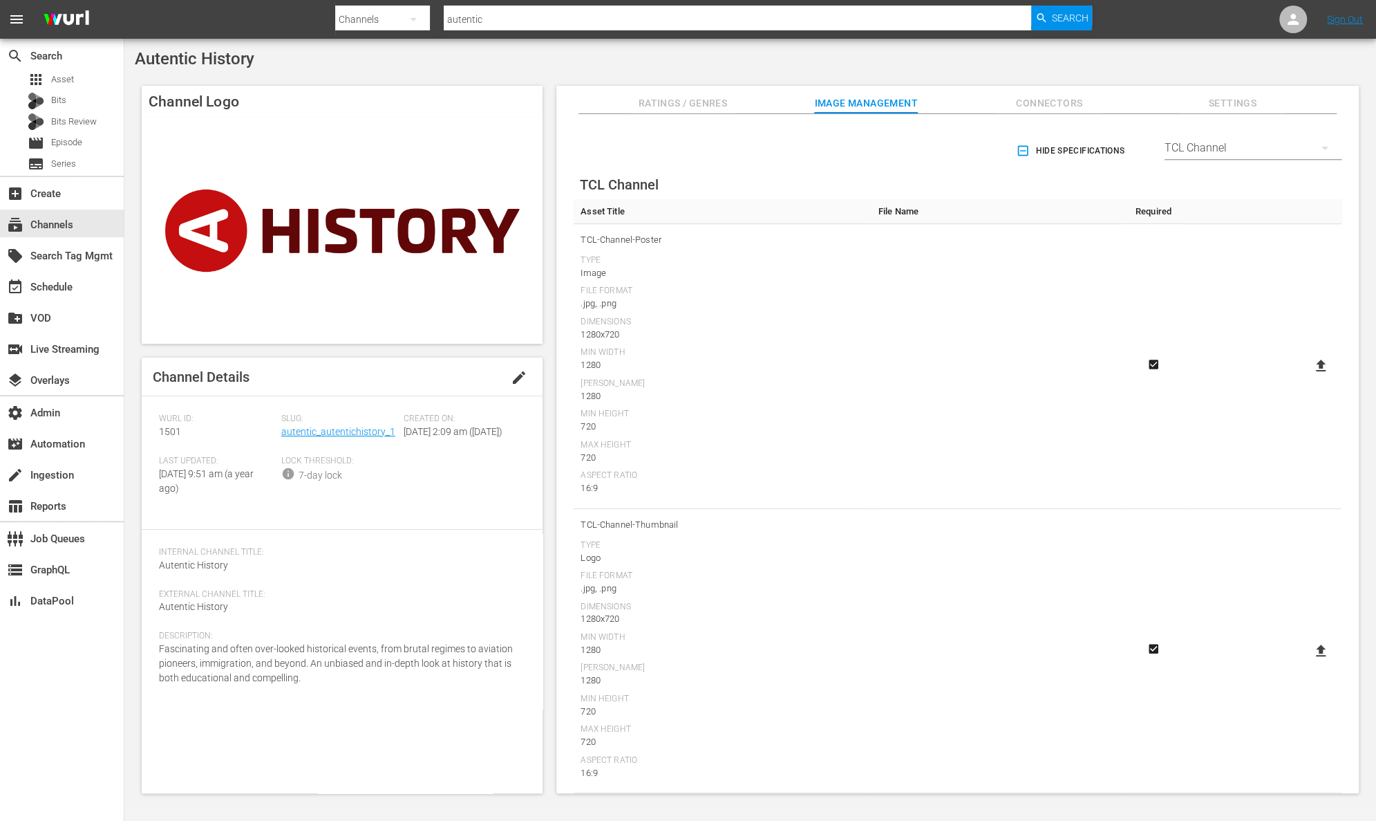
click at [1324, 366] on icon at bounding box center [1321, 365] width 17 height 17
click at [1308, 377] on input "file" at bounding box center [1307, 377] width 1 height 1
type input "C:\fakepath\AutenticHistory_TCL-Channel-Poster [PERSON_NAME].png"
click at [1313, 644] on icon at bounding box center [1321, 650] width 17 height 17
click at [1308, 662] on input "file" at bounding box center [1307, 662] width 1 height 1
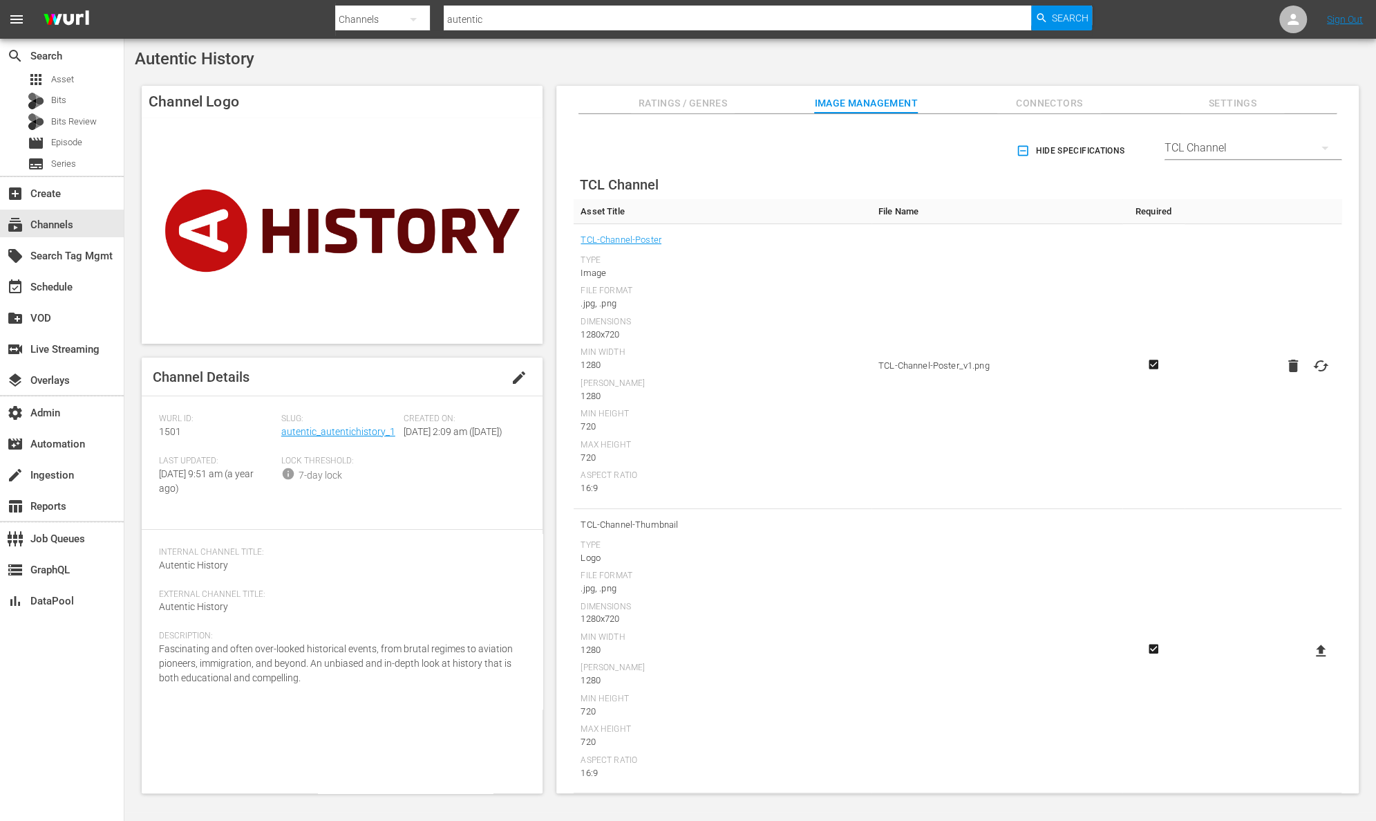
type input "C:\fakepath\AutenticHistory_TCL-Channel-Thumbnail [PERSON_NAME].png"
click at [1072, 19] on span "Search" at bounding box center [1070, 18] width 37 height 25
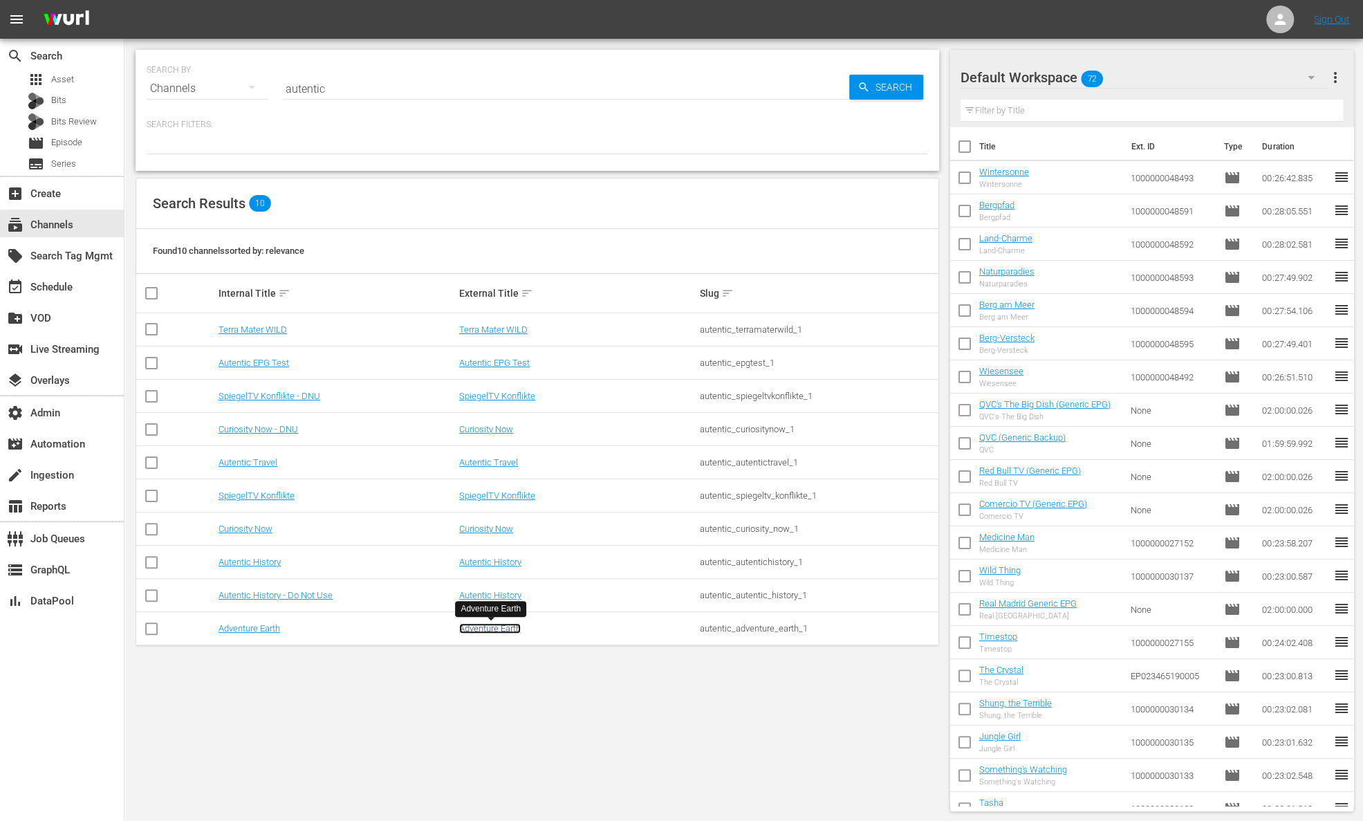
click at [494, 623] on link "Adventure Earth" at bounding box center [490, 628] width 62 height 10
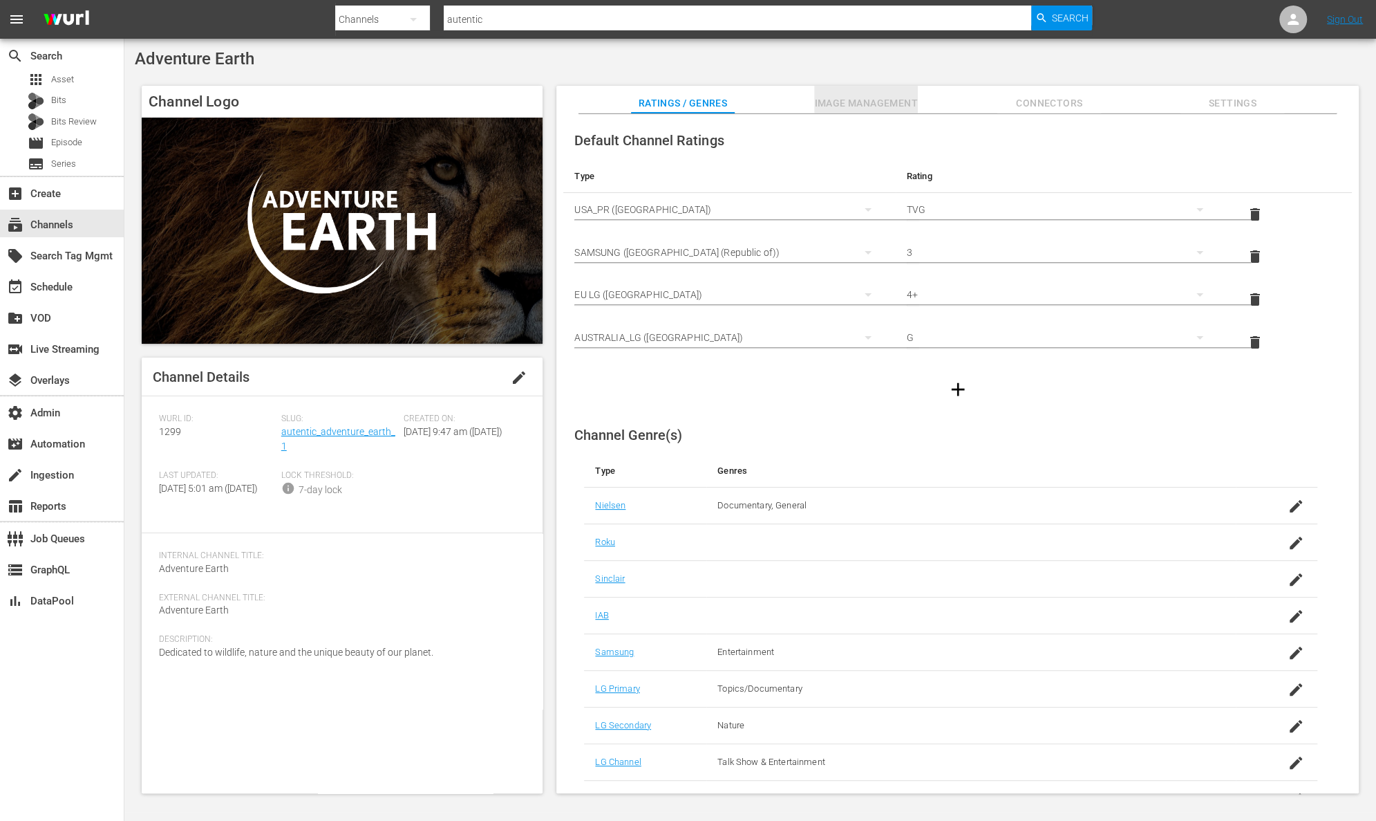
click at [900, 97] on span "Image Management" at bounding box center [866, 103] width 104 height 17
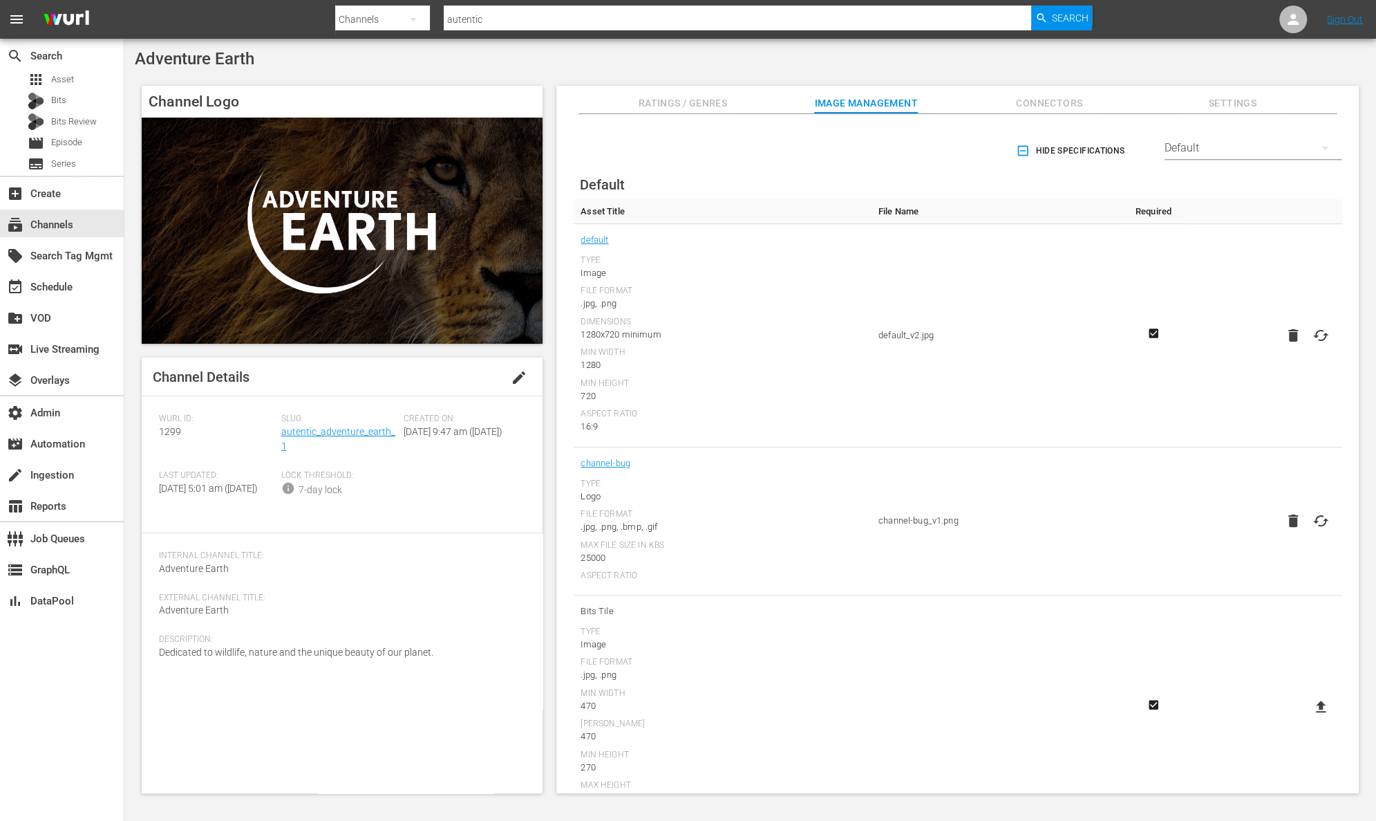
click at [1215, 148] on div "Default" at bounding box center [1253, 148] width 177 height 39
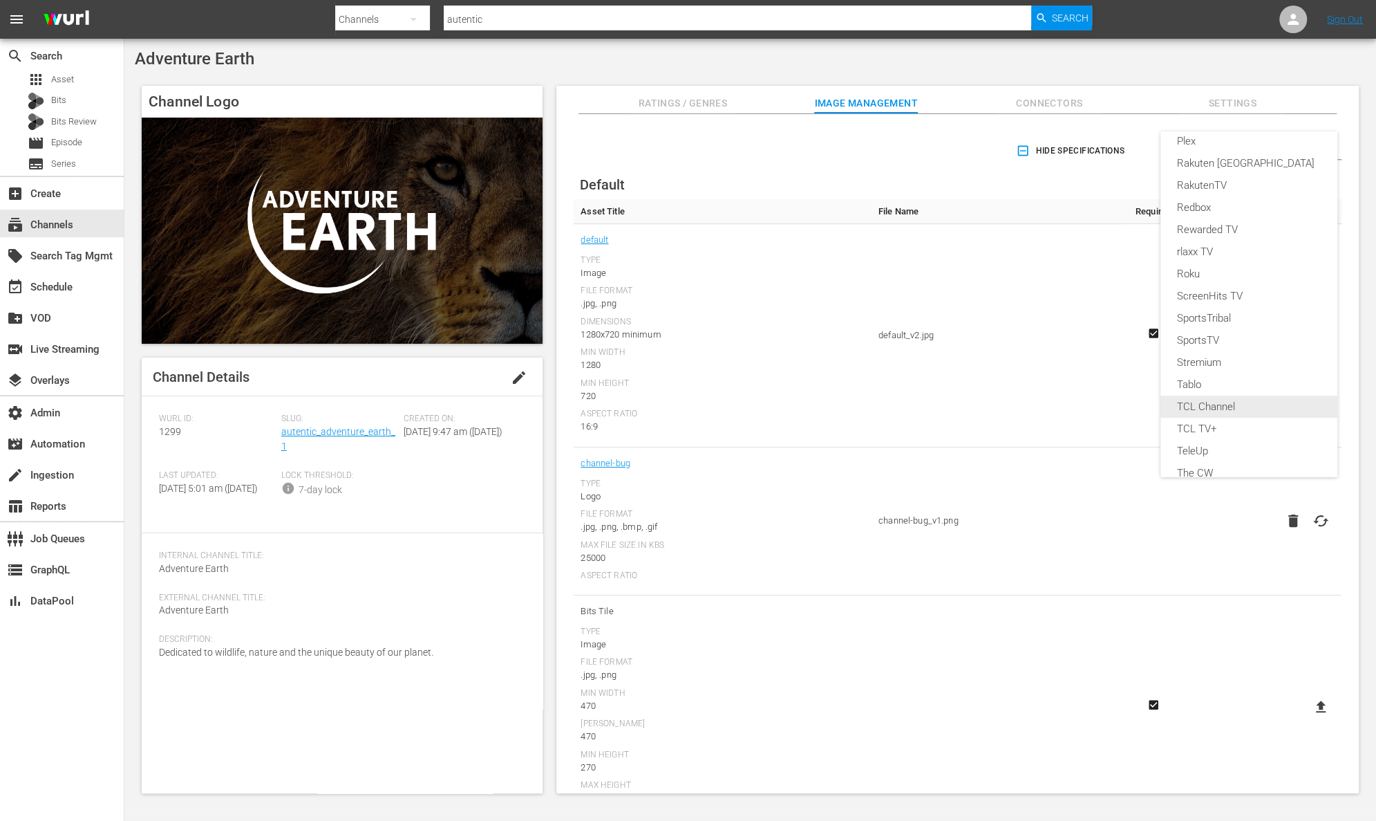
scroll to position [532, 0]
click at [1265, 234] on div "TCL Channel" at bounding box center [1249, 234] width 144 height 22
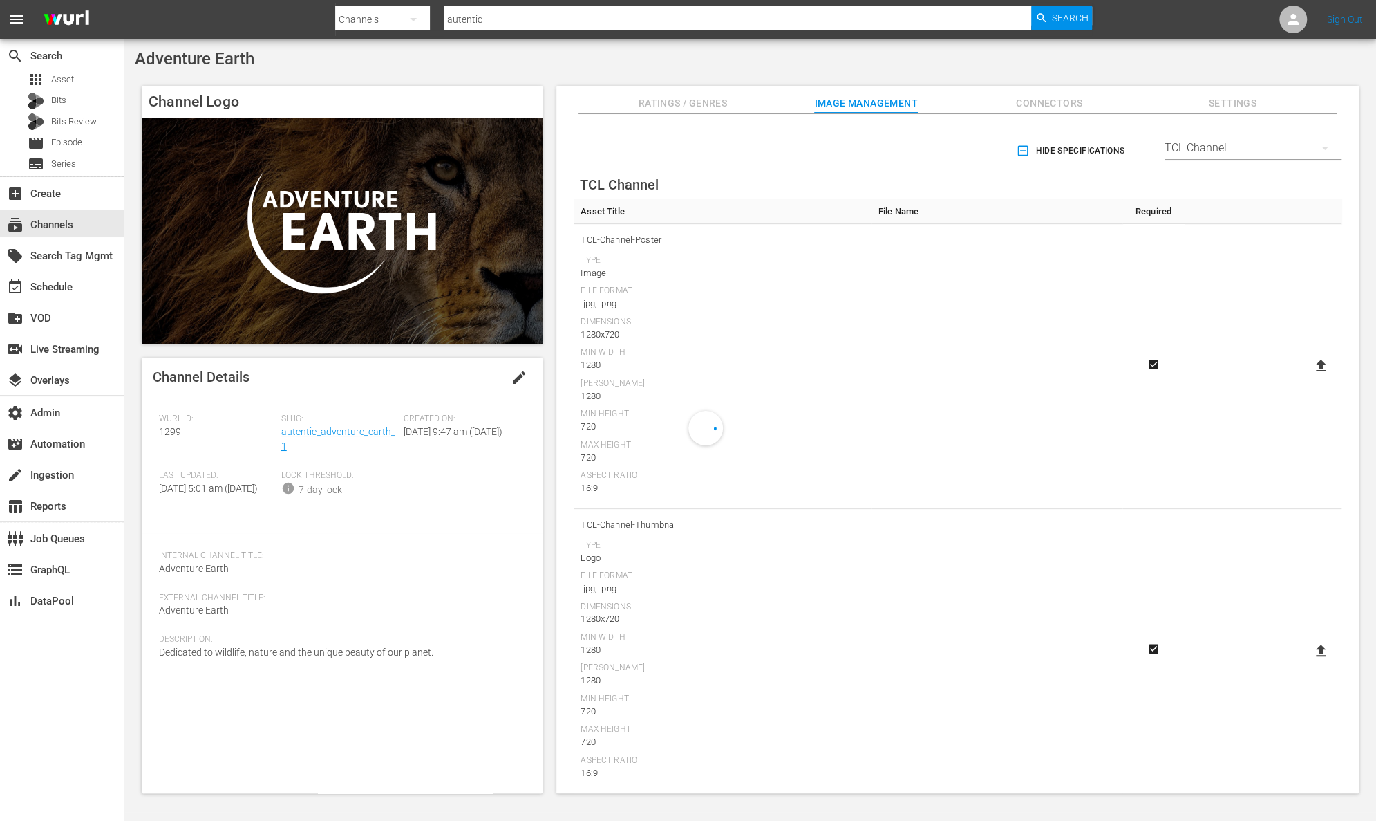
scroll to position [461, 0]
click at [1318, 369] on icon at bounding box center [1321, 365] width 17 height 17
click at [1308, 377] on input "file" at bounding box center [1307, 377] width 1 height 1
type input "C:\fakepath\AdventureEarth_TCL-Channel-Poster [PERSON_NAME].png"
click at [1325, 650] on label at bounding box center [1321, 650] width 28 height 25
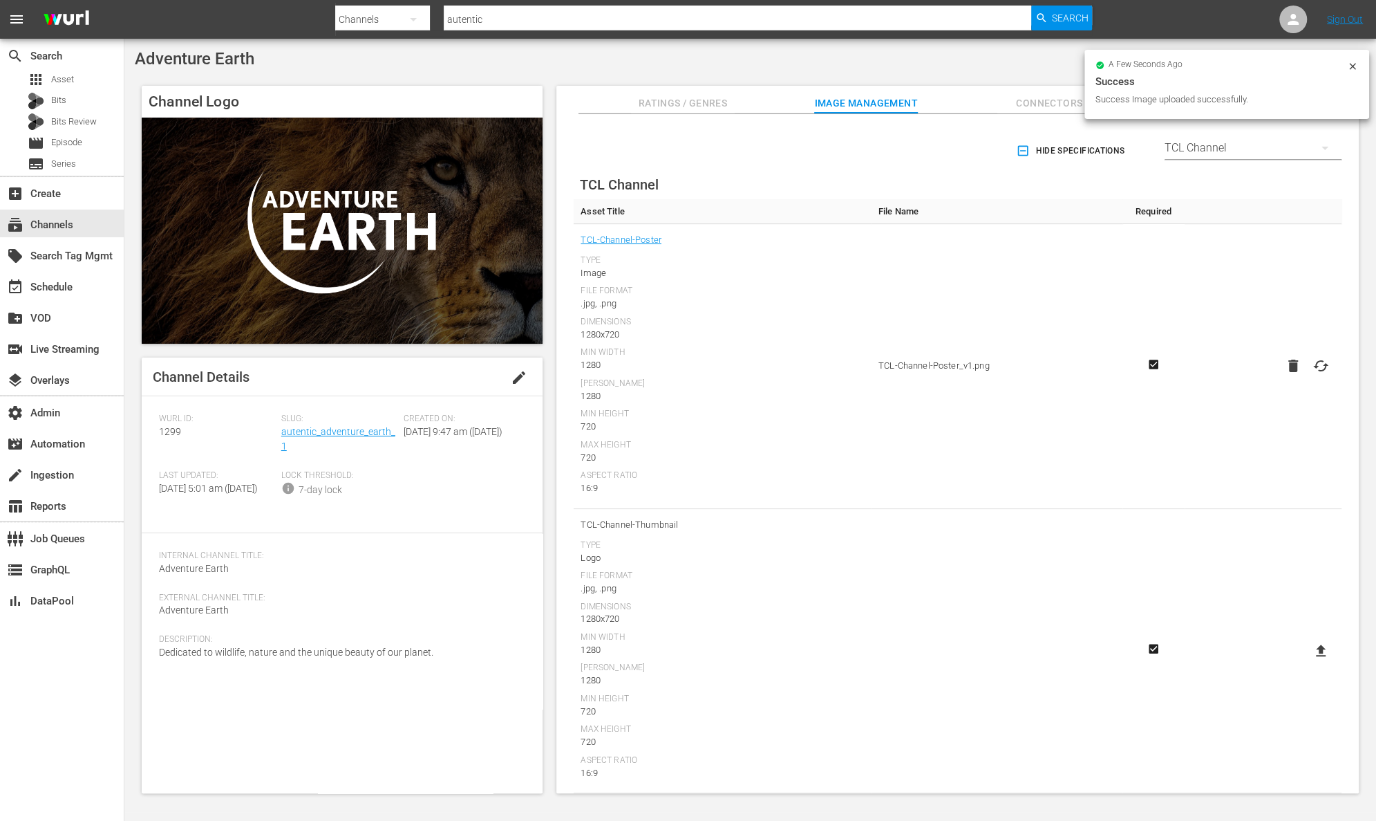
click at [1308, 662] on input "file" at bounding box center [1307, 662] width 1 height 1
type input "C:\fakepath\AdventureEarth_TCL-Channel-Thumbnail [PERSON_NAME].png"
click at [1237, 143] on div "TCL Channel" at bounding box center [1253, 148] width 177 height 39
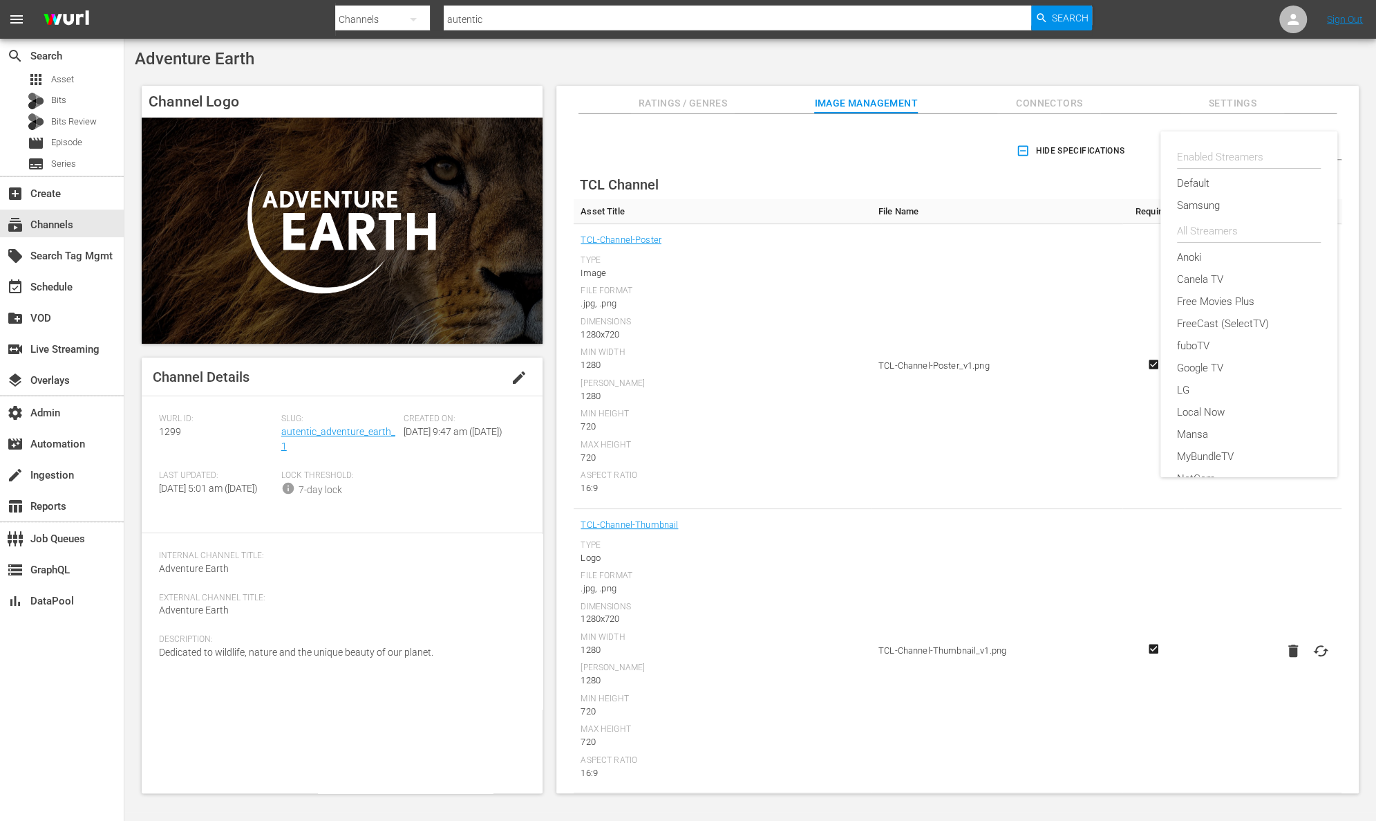
scroll to position [532, 0]
click at [1273, 259] on div "TCL TV+" at bounding box center [1249, 256] width 144 height 22
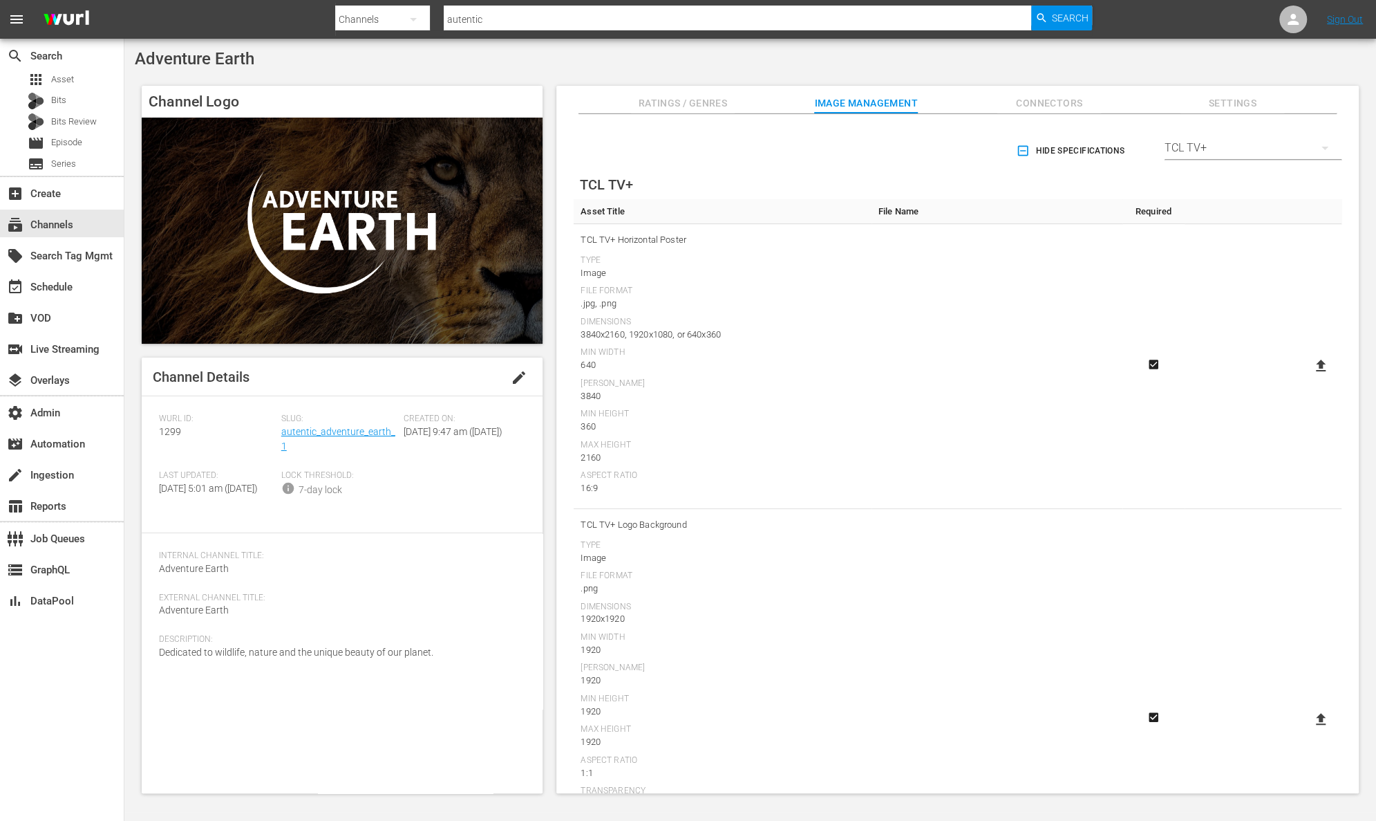
click at [1318, 362] on icon at bounding box center [1321, 365] width 10 height 12
click at [1308, 377] on input "file" at bounding box center [1307, 377] width 1 height 1
click at [1318, 363] on icon at bounding box center [1321, 365] width 10 height 12
click at [1308, 377] on input "file" at bounding box center [1307, 377] width 1 height 1
type input "C:\fakepath\AdventureEarth_Channel Poster (Horizontall) 1920x1080 [PERSON_NAME]…"
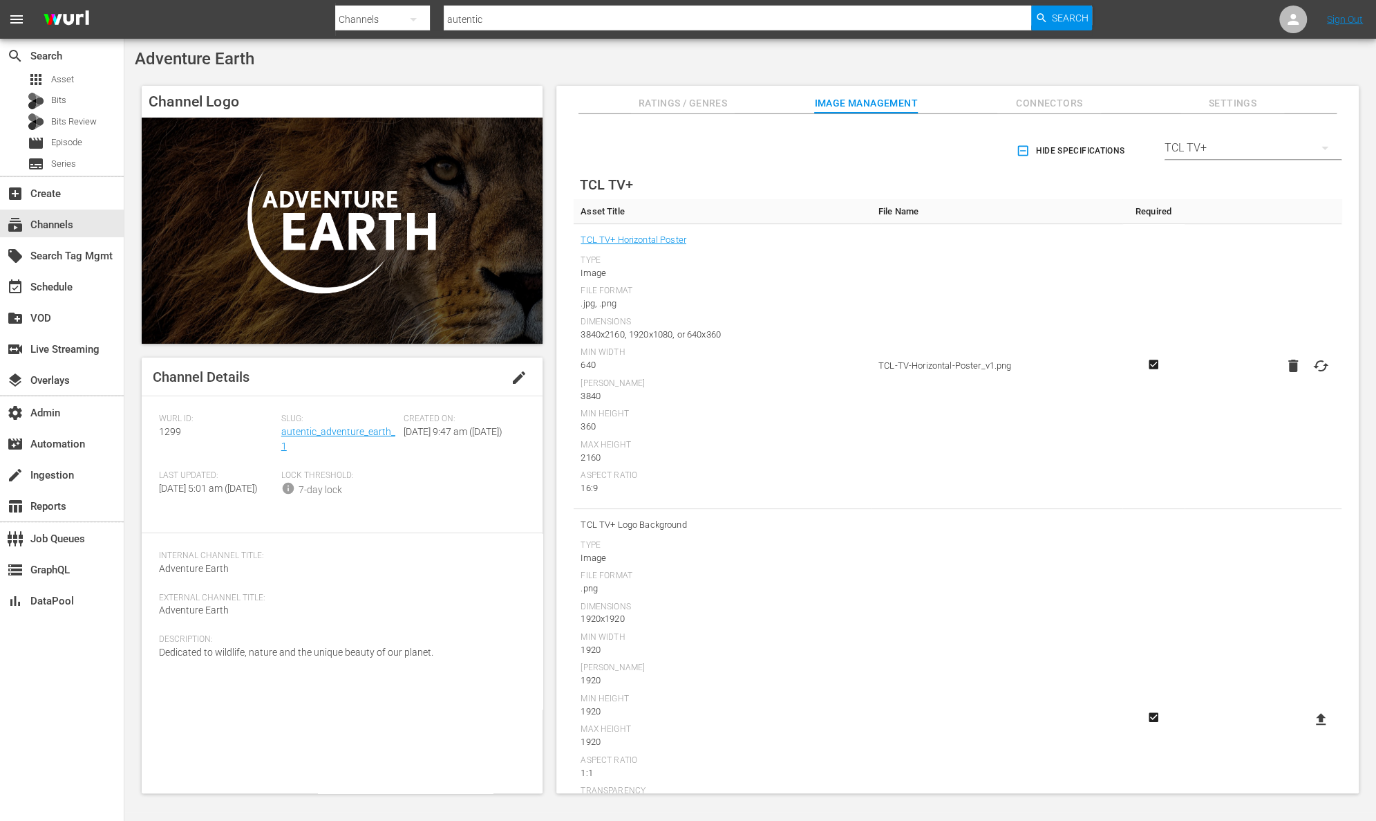
click at [1320, 721] on icon at bounding box center [1321, 719] width 17 height 17
click at [1308, 731] on input "file" at bounding box center [1307, 731] width 1 height 1
type input "C:\fakepath\AdventureEarth_Channel Logo Background 1920x1920 [PERSON_NAME].png"
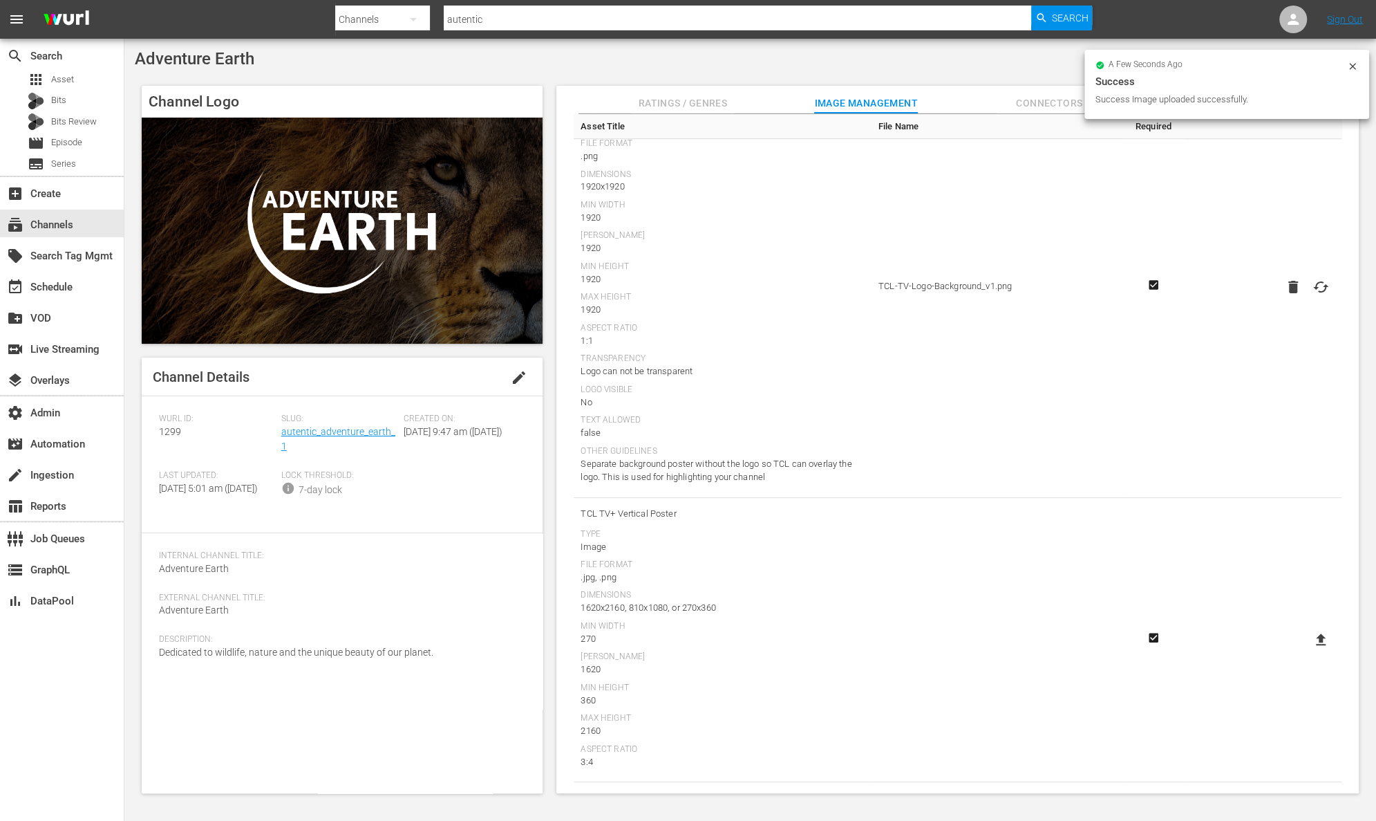
scroll to position [471, 0]
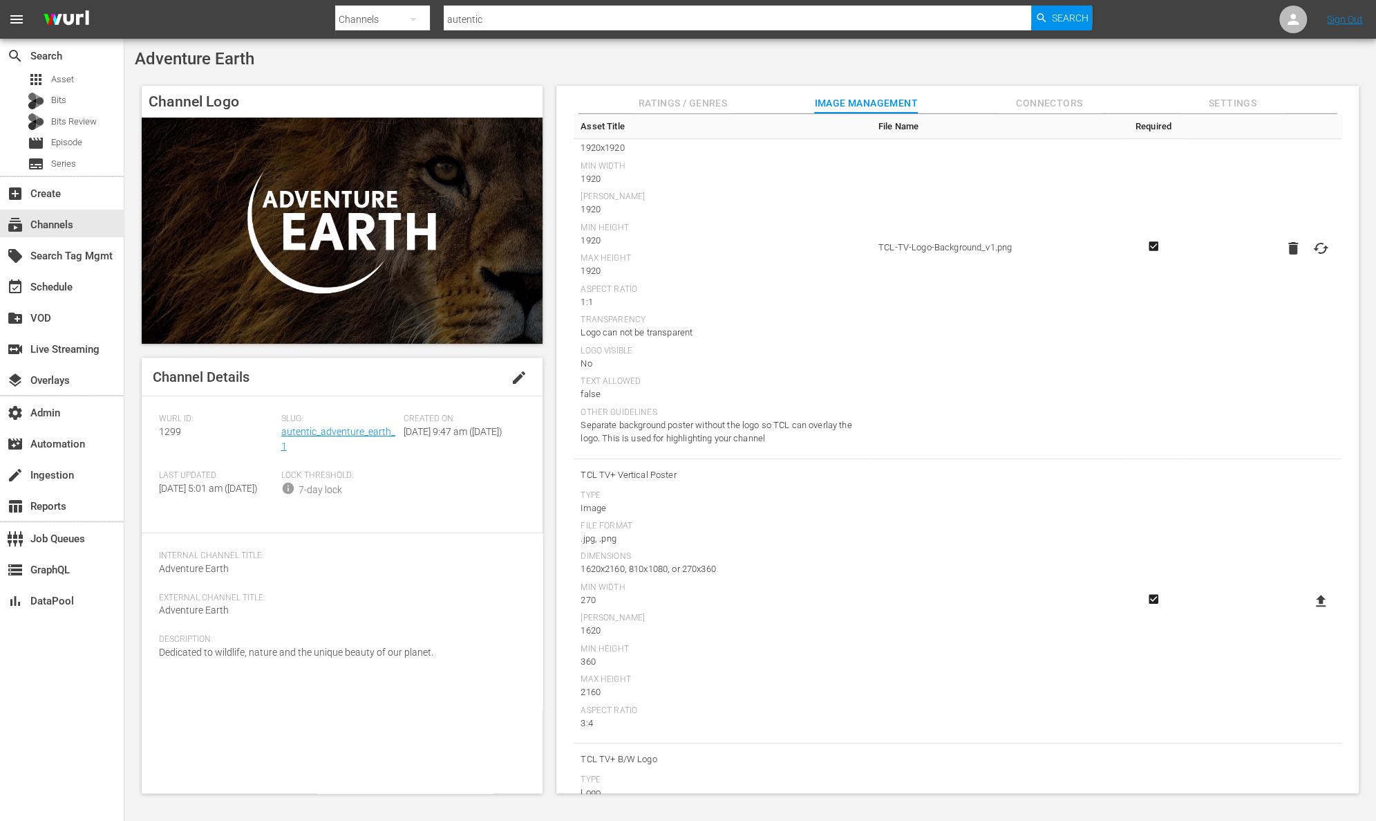
click at [1321, 600] on icon at bounding box center [1321, 600] width 17 height 17
click at [1308, 613] on input "file" at bounding box center [1307, 613] width 1 height 1
type input "C:\fakepath\AdventureEarth_Channel Poster (Vertical) 810x1080 [PERSON_NAME].png"
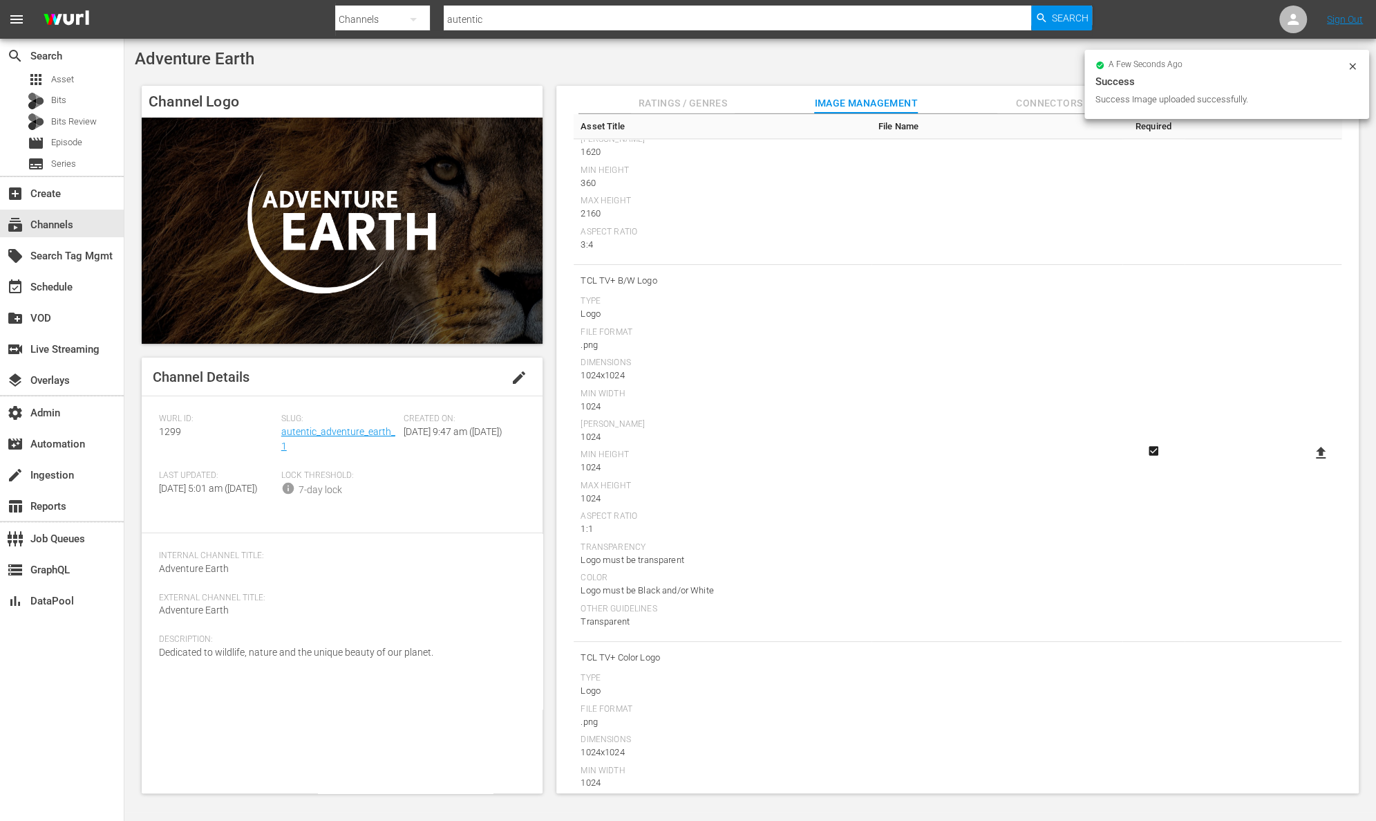
scroll to position [951, 0]
click at [1321, 450] on icon at bounding box center [1321, 450] width 17 height 17
click at [1308, 462] on input "file" at bounding box center [1307, 462] width 1 height 1
type input "C:\fakepath\AdventureEarth_Channel Logo (Black) 1024x1024 [PERSON_NAME].png"
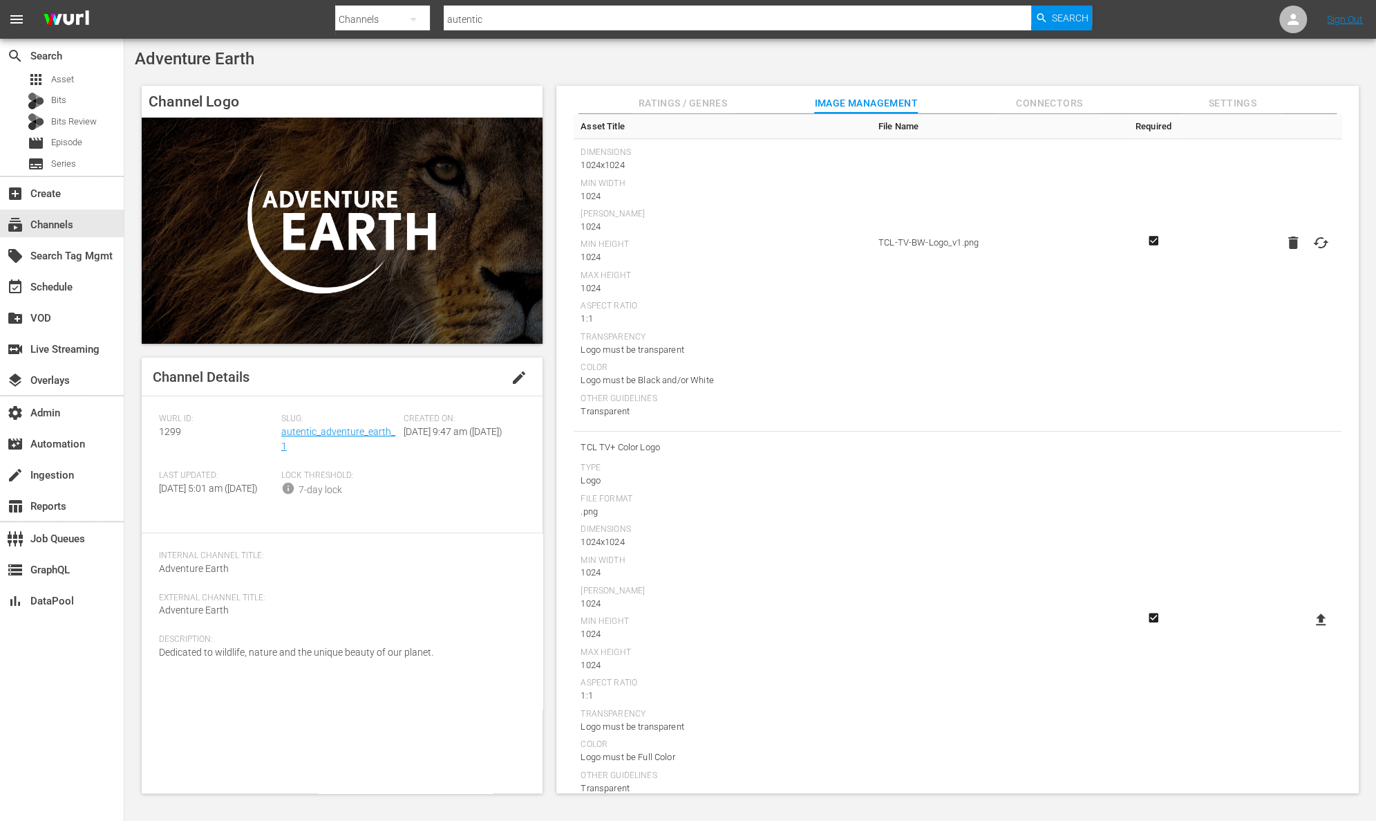
click at [1318, 619] on icon at bounding box center [1321, 619] width 10 height 12
click at [1308, 631] on input "file" at bounding box center [1307, 631] width 1 height 1
type input "C:\fakepath\AdventureEarth_Channel Logo (Color) 1024x1024 [PERSON_NAME].png"
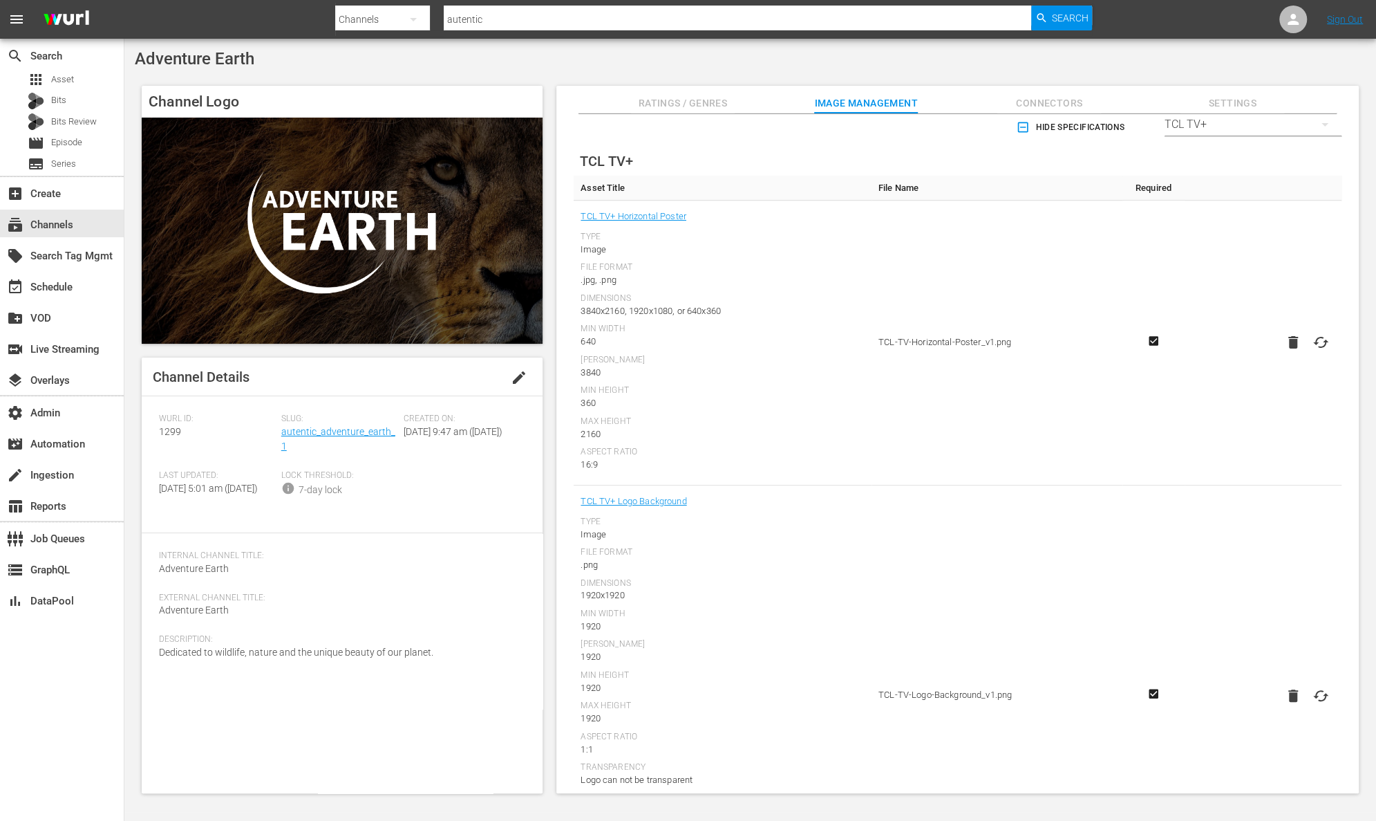
scroll to position [0, 0]
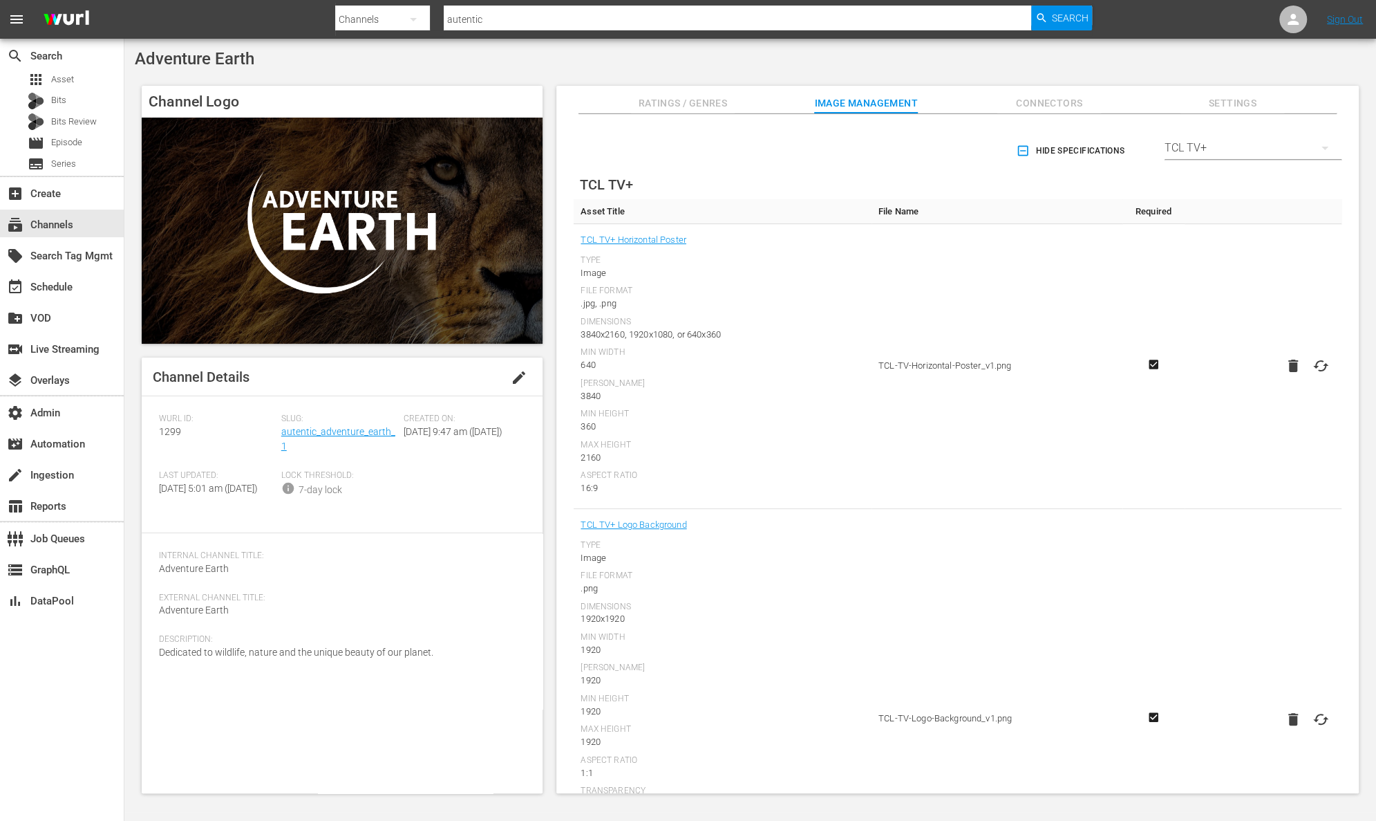
click at [651, 19] on input "autentic" at bounding box center [738, 19] width 588 height 33
click at [1048, 10] on div "Search" at bounding box center [1061, 18] width 61 height 25
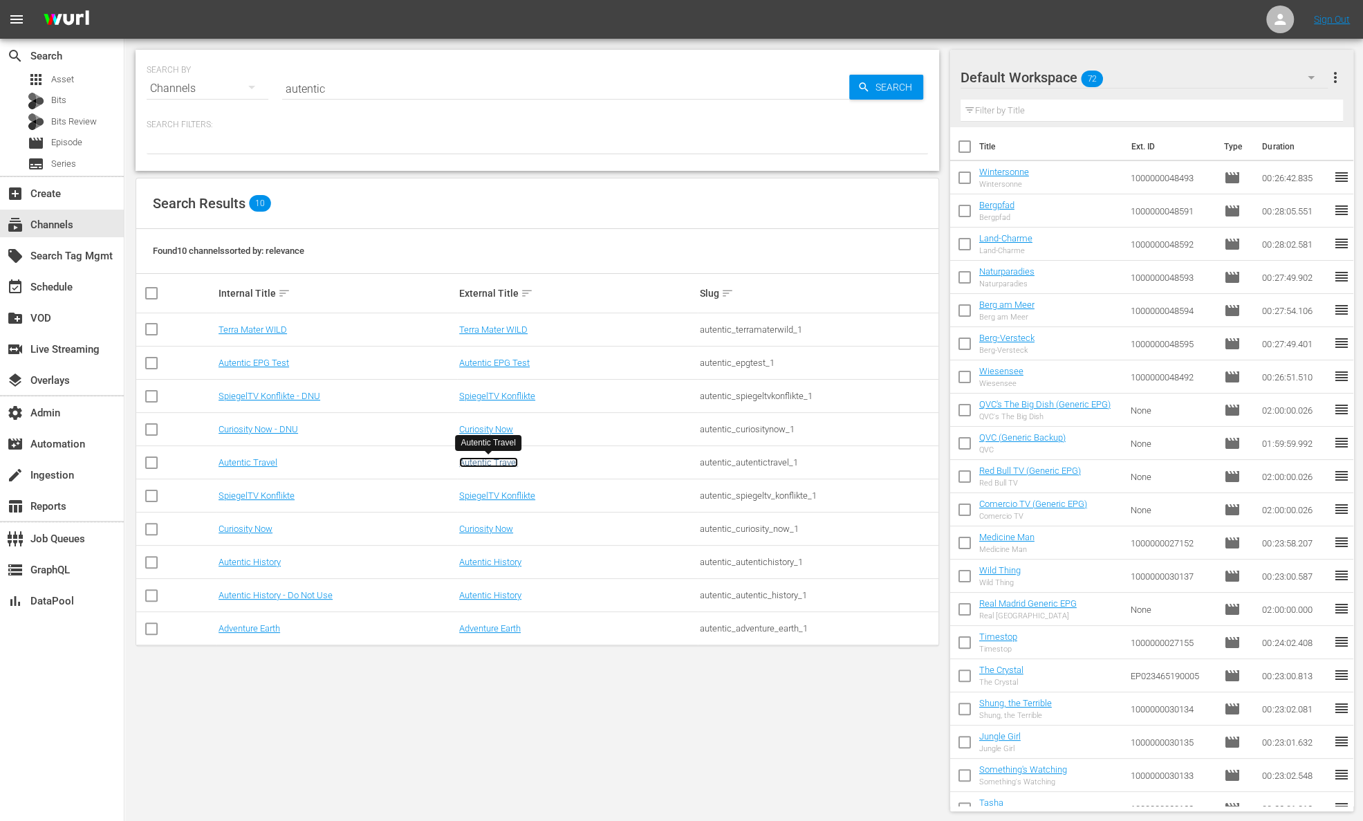
click at [497, 462] on link "Autentic Travel" at bounding box center [488, 462] width 59 height 10
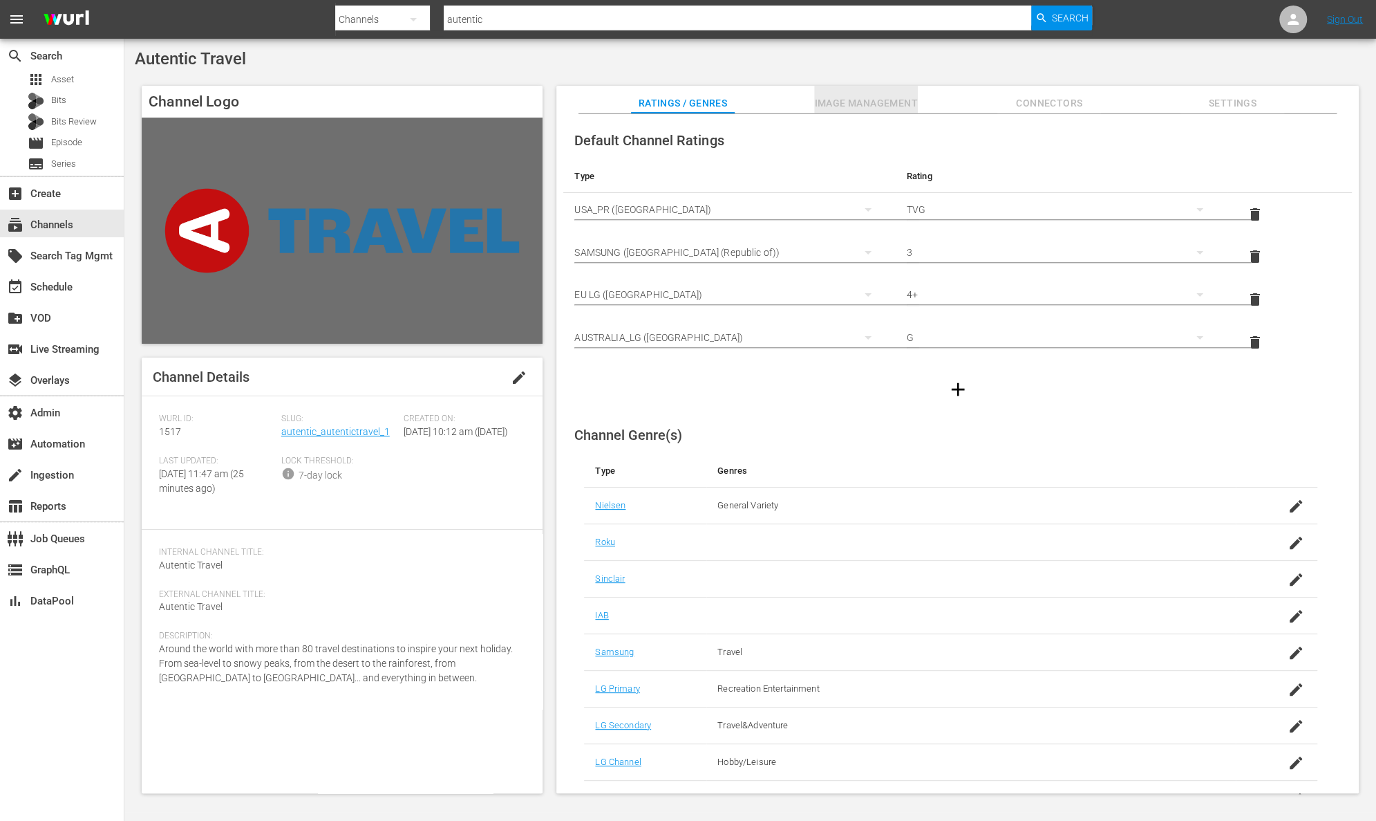
click at [895, 103] on span "Image Management" at bounding box center [866, 103] width 104 height 17
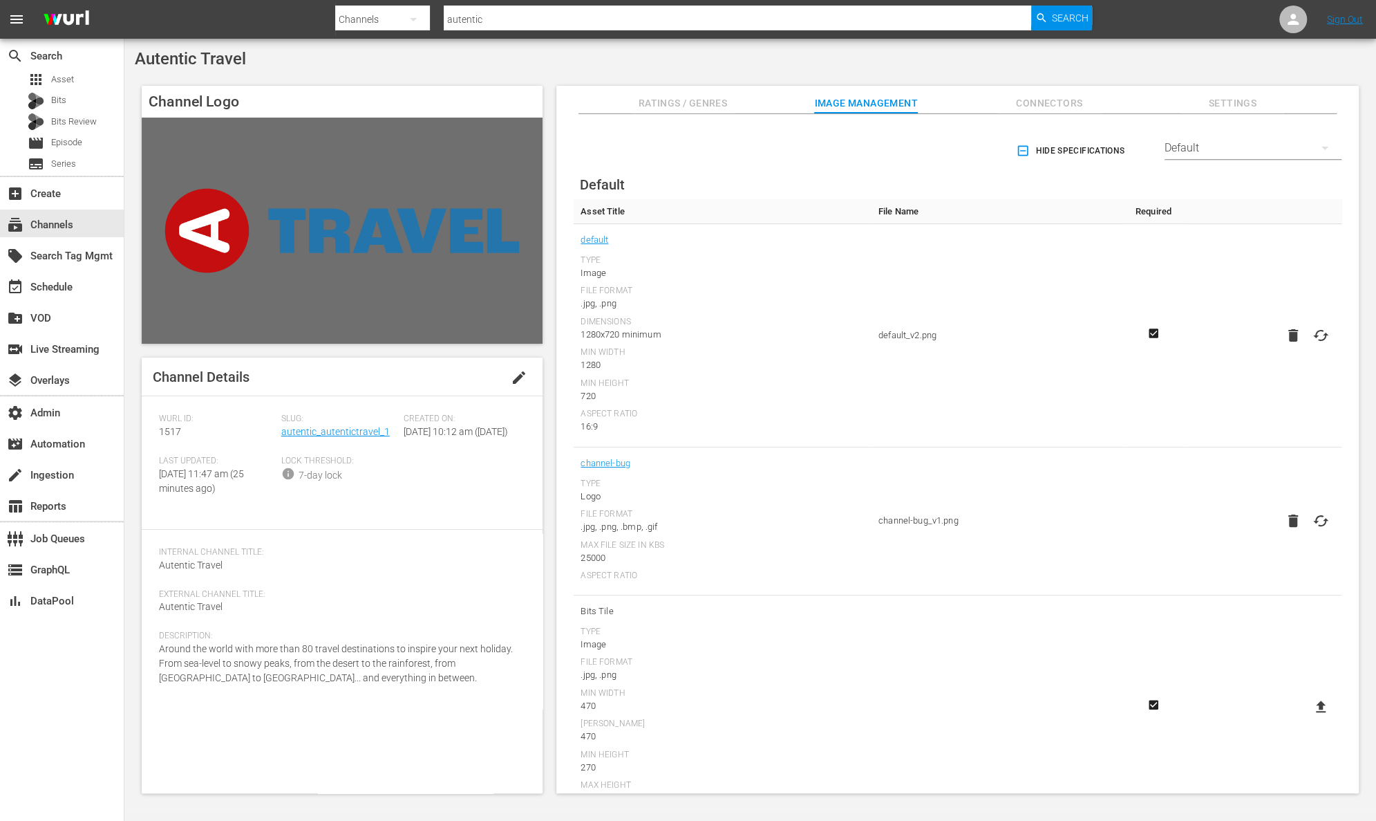
click at [1235, 149] on div "Default" at bounding box center [1253, 148] width 177 height 39
click at [1244, 359] on div "TCL TV+" at bounding box center [1249, 359] width 144 height 22
click at [1316, 364] on icon at bounding box center [1321, 365] width 10 height 12
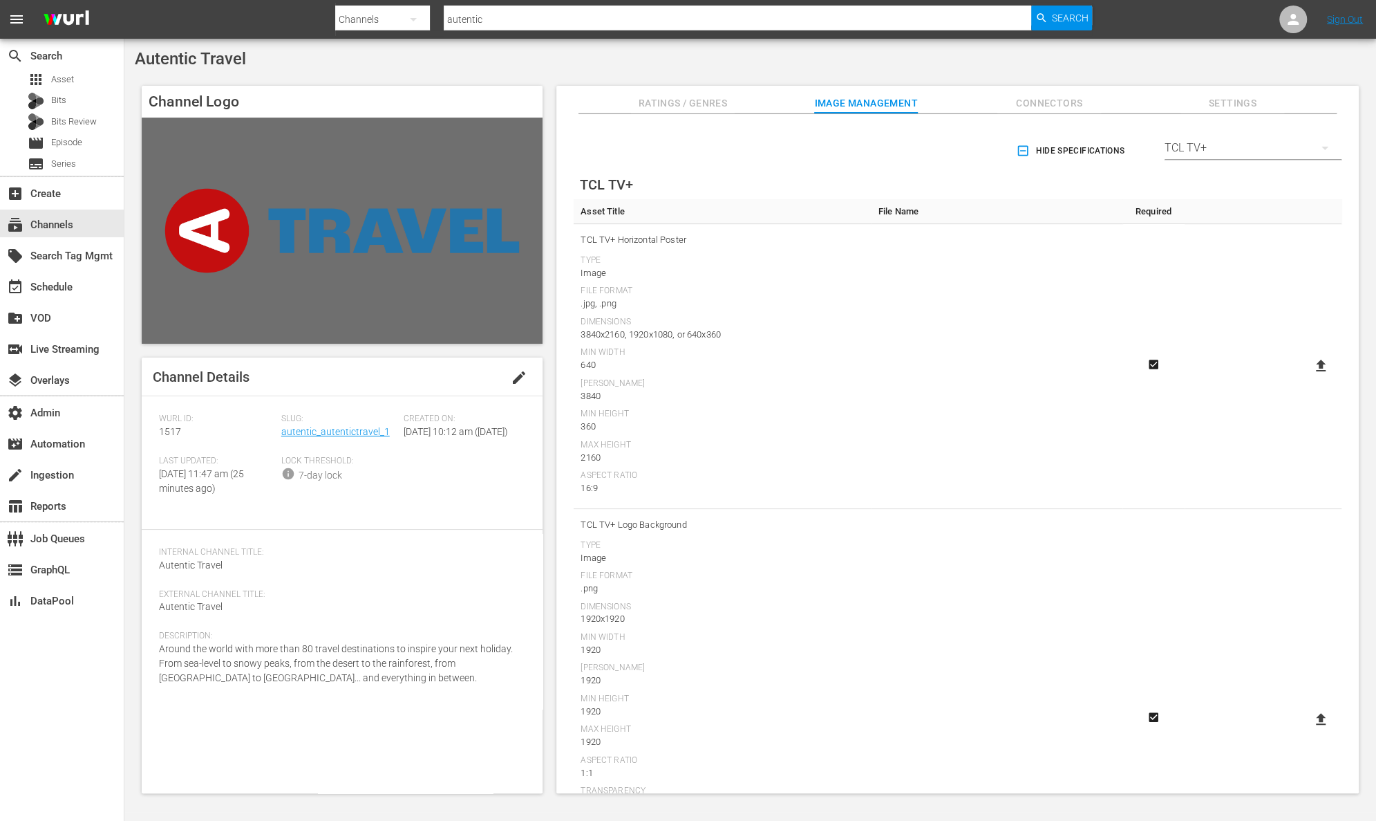
click at [1308, 377] on input "file" at bounding box center [1307, 377] width 1 height 1
type input "C:\fakepath\AutenticTravel_Channel Poster (Horizontal) 1920x1080 [PERSON_NAME].…"
click at [1316, 717] on icon at bounding box center [1321, 719] width 10 height 12
click at [1308, 731] on input "file" at bounding box center [1307, 731] width 1 height 1
type input "C:\fakepath\AutenticTravel_Channel Logo Background 1920x1920 [PERSON_NAME].png"
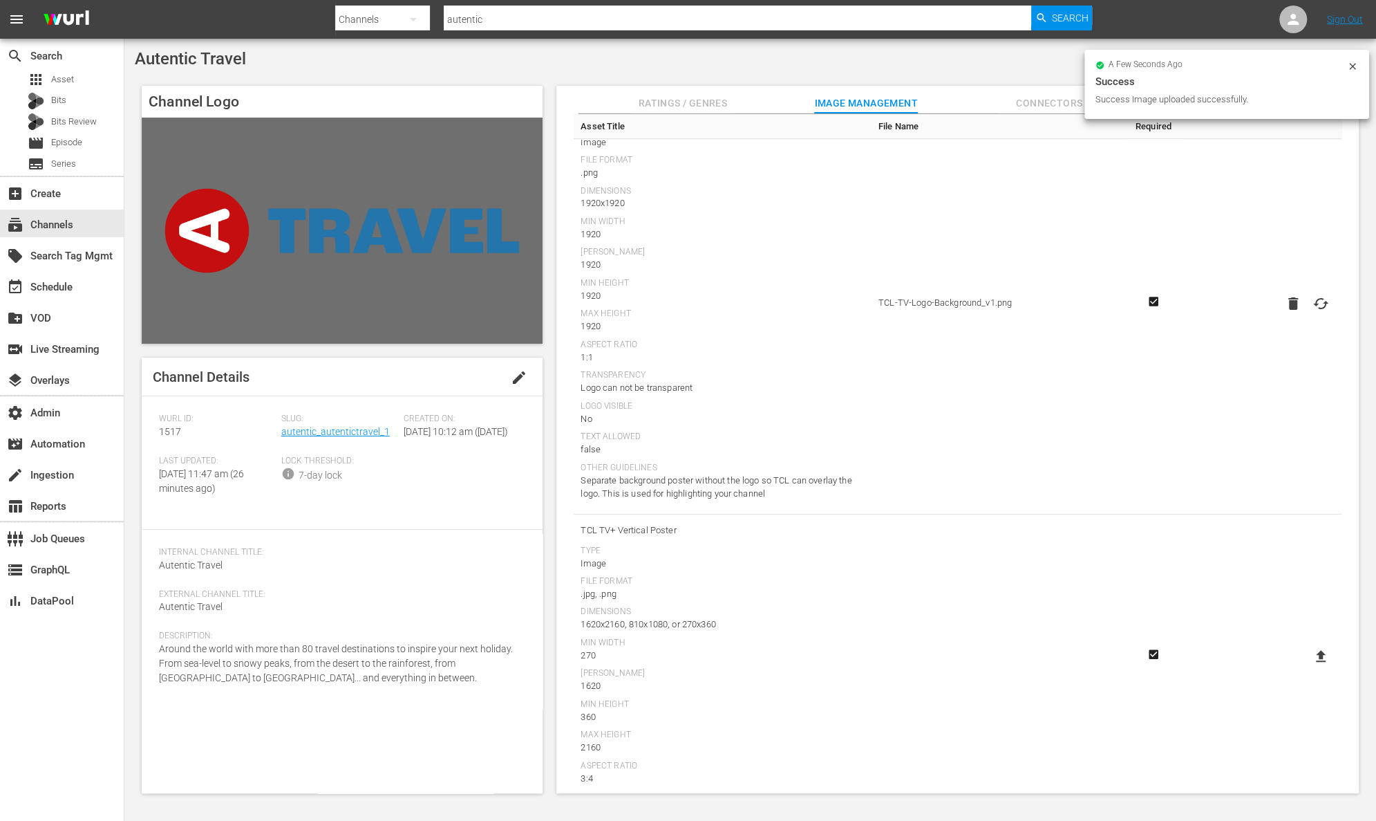
scroll to position [434, 0]
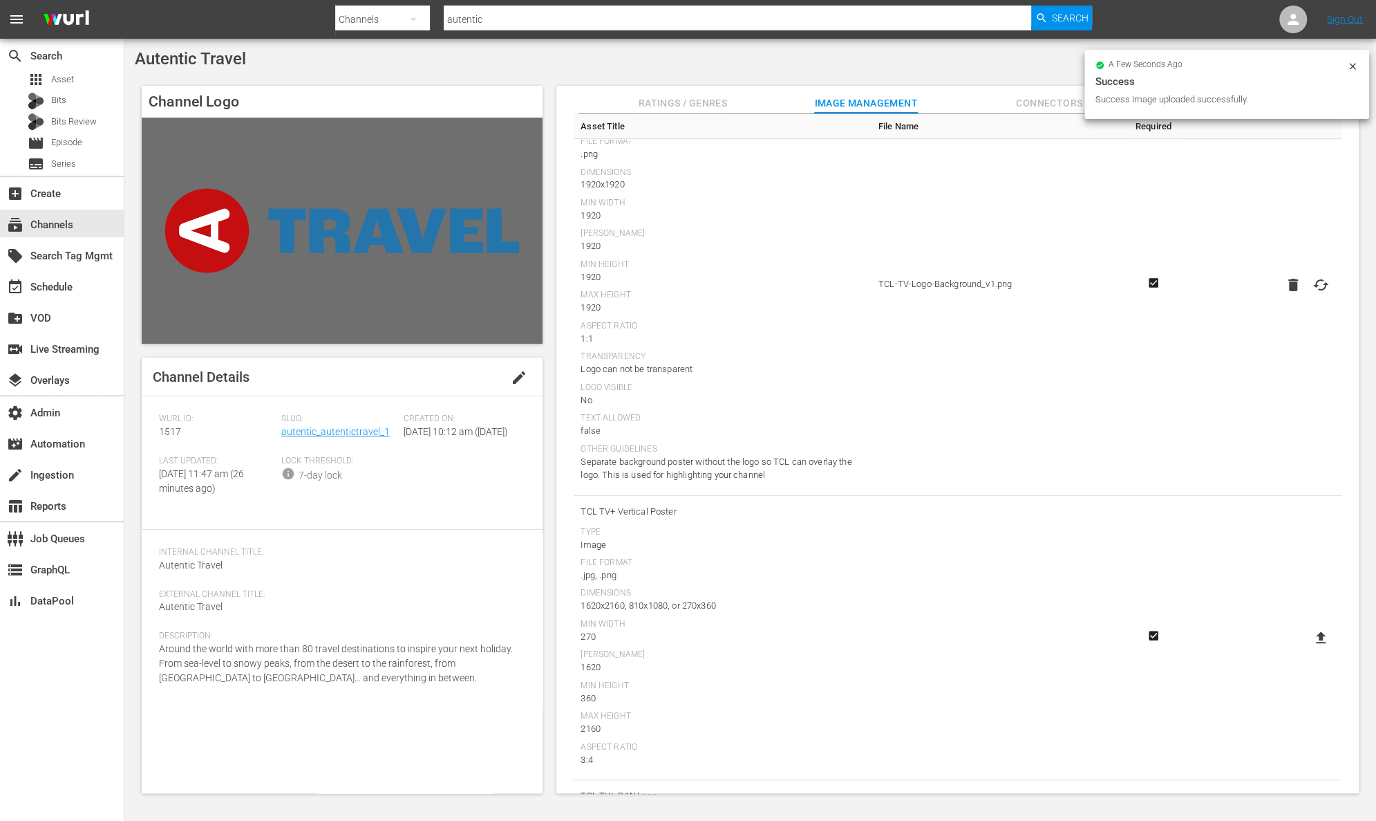
click at [1318, 637] on icon at bounding box center [1321, 637] width 10 height 12
click at [1308, 649] on input "file" at bounding box center [1307, 649] width 1 height 1
type input "C:\fakepath\AutenticTravel_Channel Poster (Vertical) 810x1080 [PERSON_NAME].png"
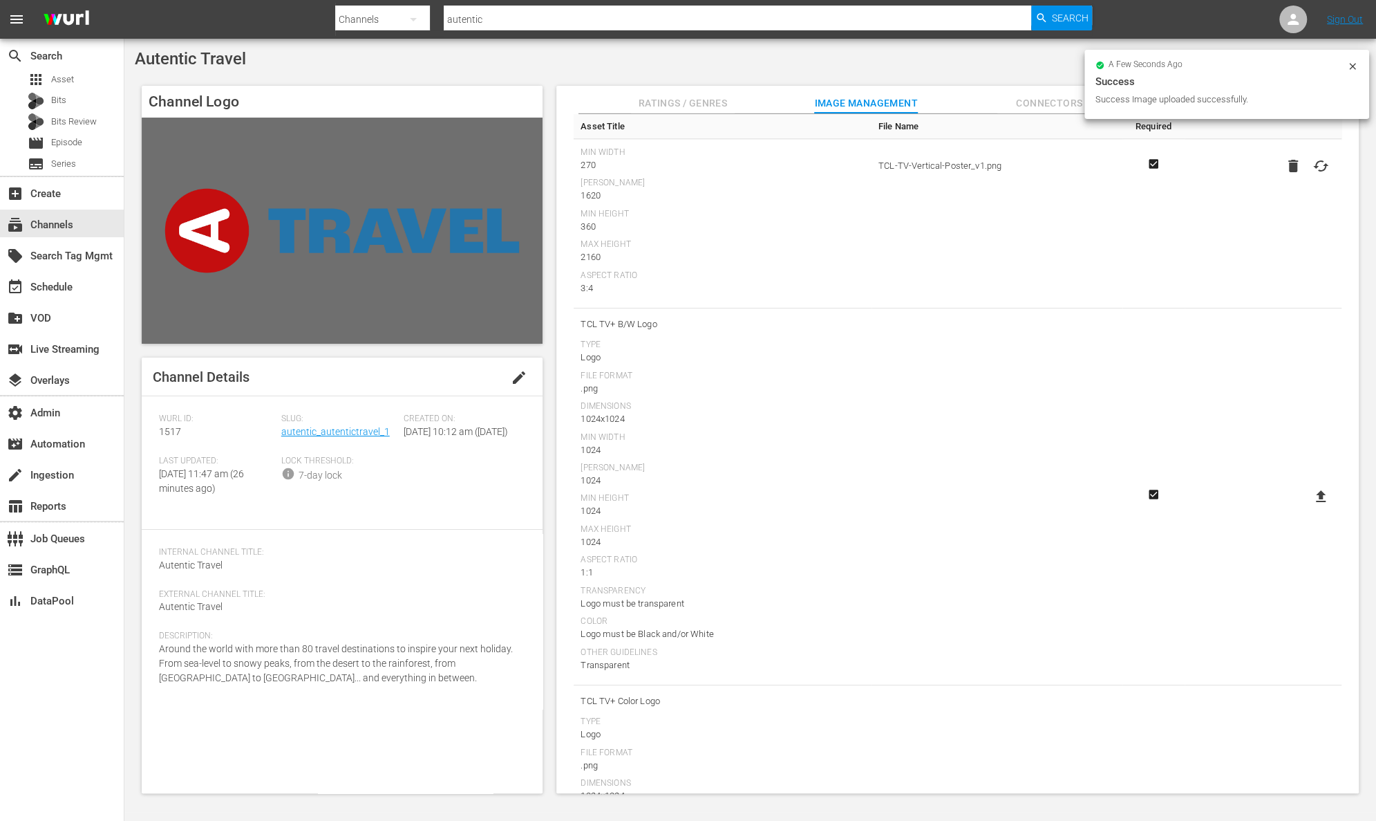
scroll to position [908, 0]
click at [1313, 489] on icon at bounding box center [1321, 494] width 17 height 17
click at [1308, 506] on input "file" at bounding box center [1307, 506] width 1 height 1
type input "C:\fakepath\AutenticTravel_Channel Logo (Black) 1024x1024 [PERSON_NAME].png"
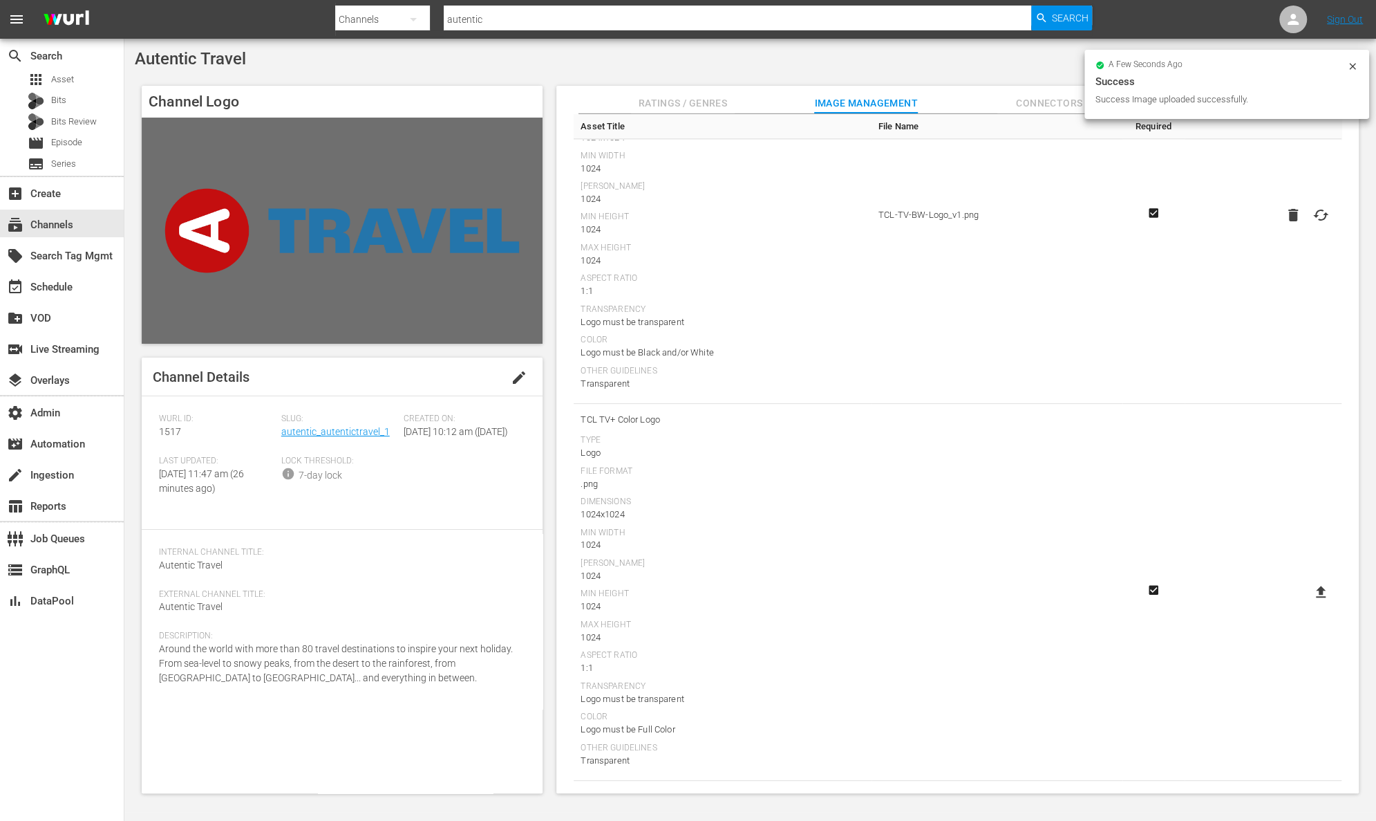
scroll to position [1190, 0]
click at [1316, 584] on icon at bounding box center [1321, 588] width 10 height 12
click at [1308, 600] on input "file" at bounding box center [1307, 600] width 1 height 1
type input "C:\fakepath\AutenticTravel_Channel Logo (Color) 1024x1024 [PERSON_NAME].png"
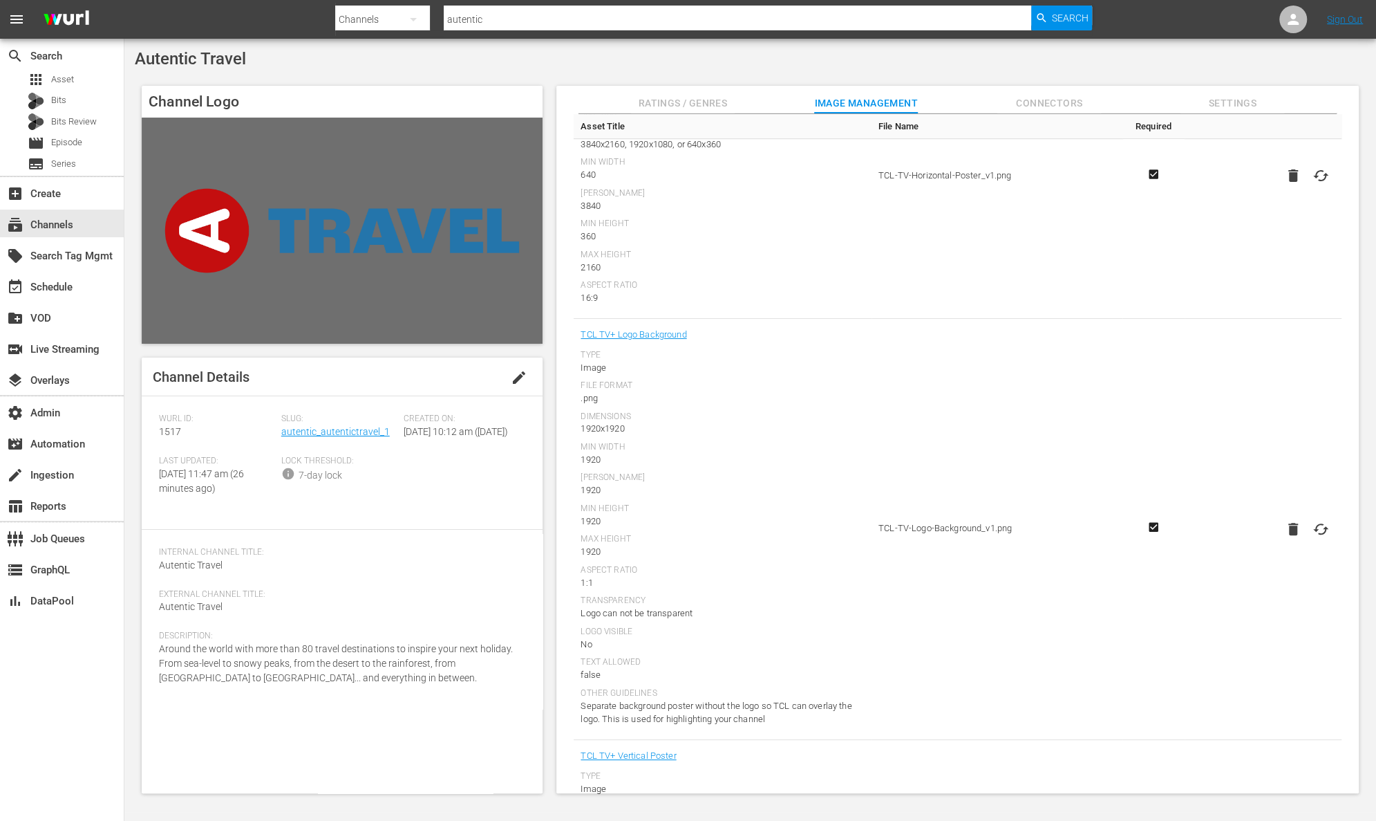
scroll to position [0, 0]
